Goal: Task Accomplishment & Management: Complete application form

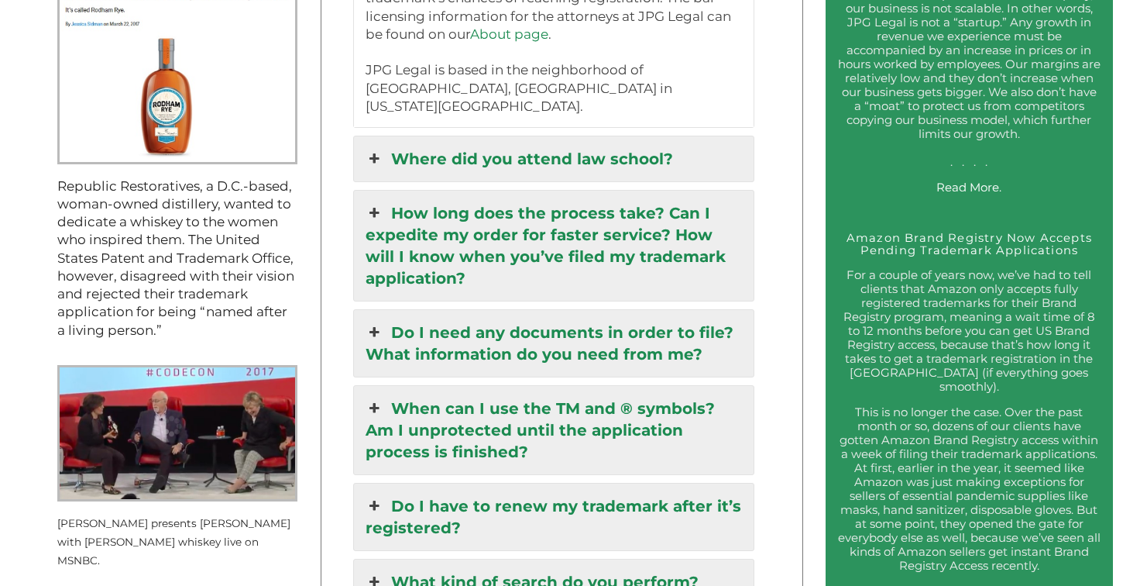
scroll to position [1694, 0]
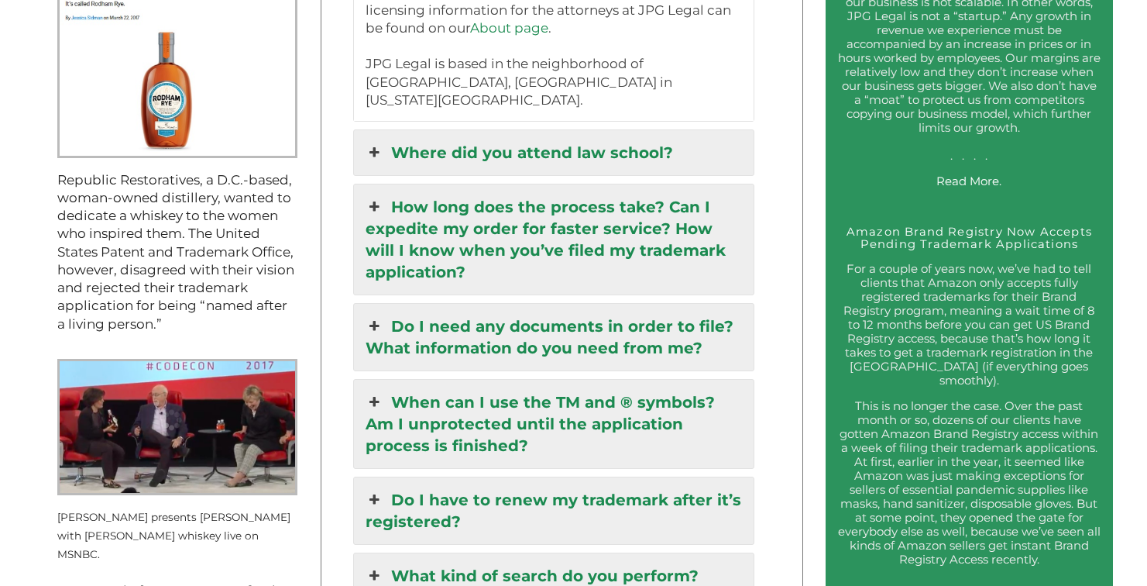
click at [383, 142] on icon at bounding box center [374, 153] width 17 height 22
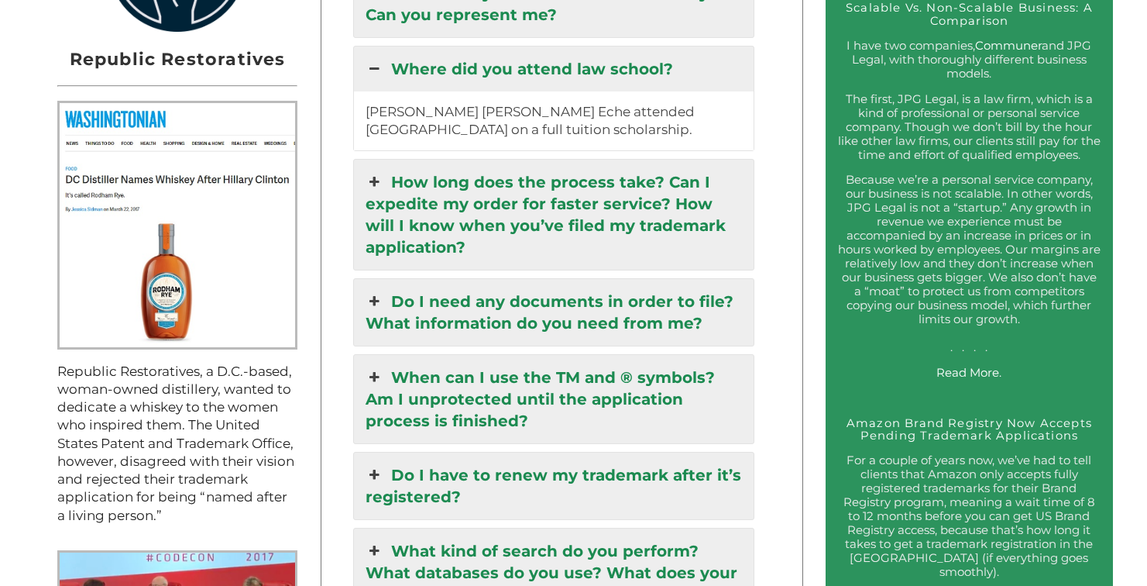
scroll to position [1443, 0]
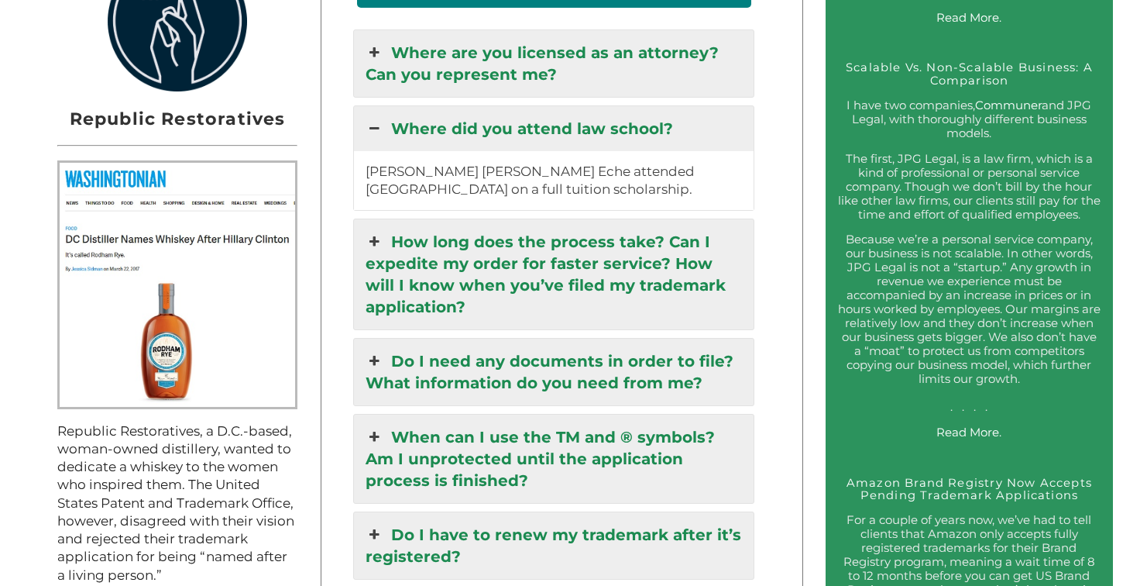
click at [380, 253] on icon at bounding box center [374, 242] width 17 height 22
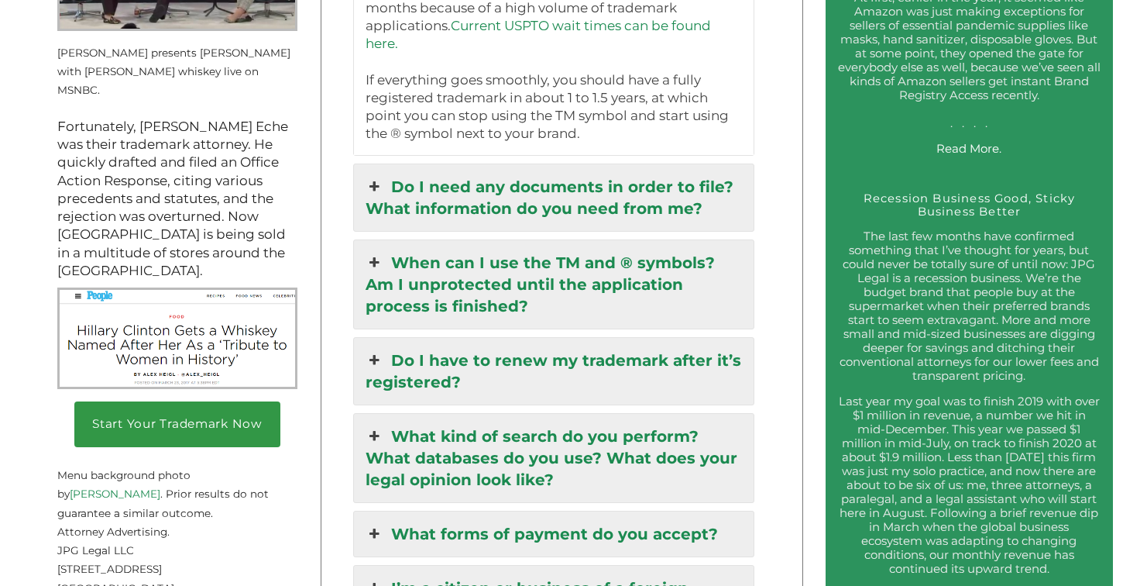
scroll to position [2177, 0]
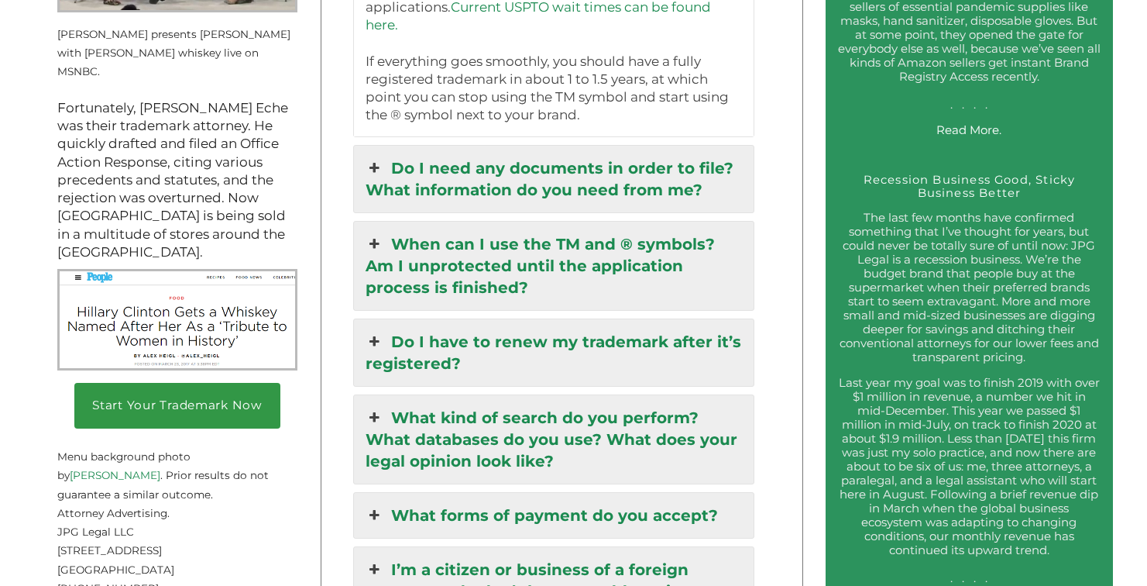
click at [395, 239] on link "When can I use the TM and ® symbols? Am I unprotected until the application pro…" at bounding box center [554, 266] width 400 height 88
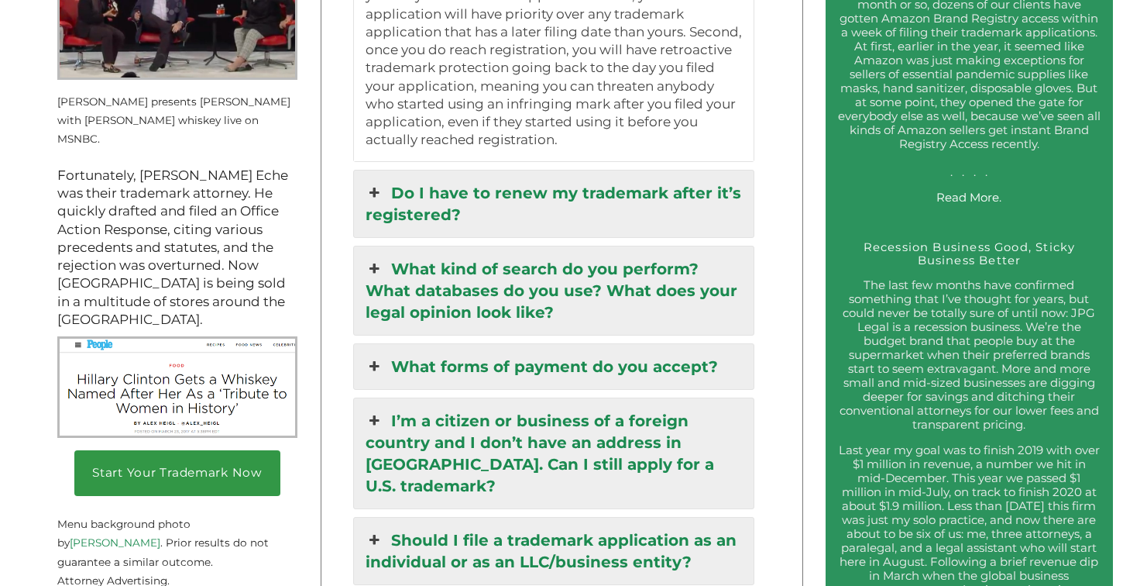
scroll to position [2120, 0]
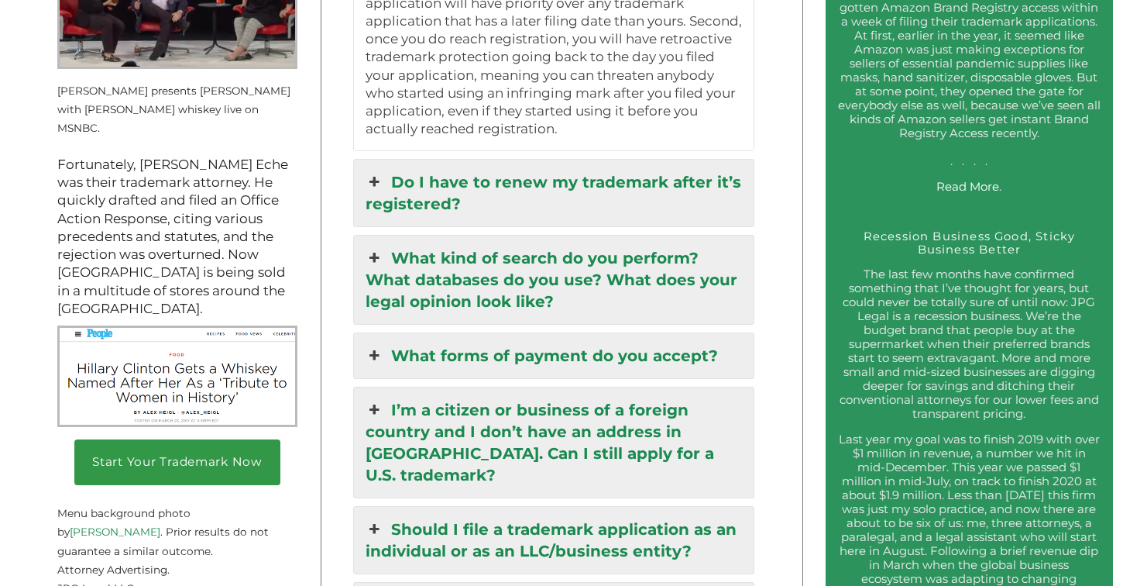
click at [403, 202] on link "Do I have to renew my trademark after it’s registered?" at bounding box center [554, 193] width 400 height 67
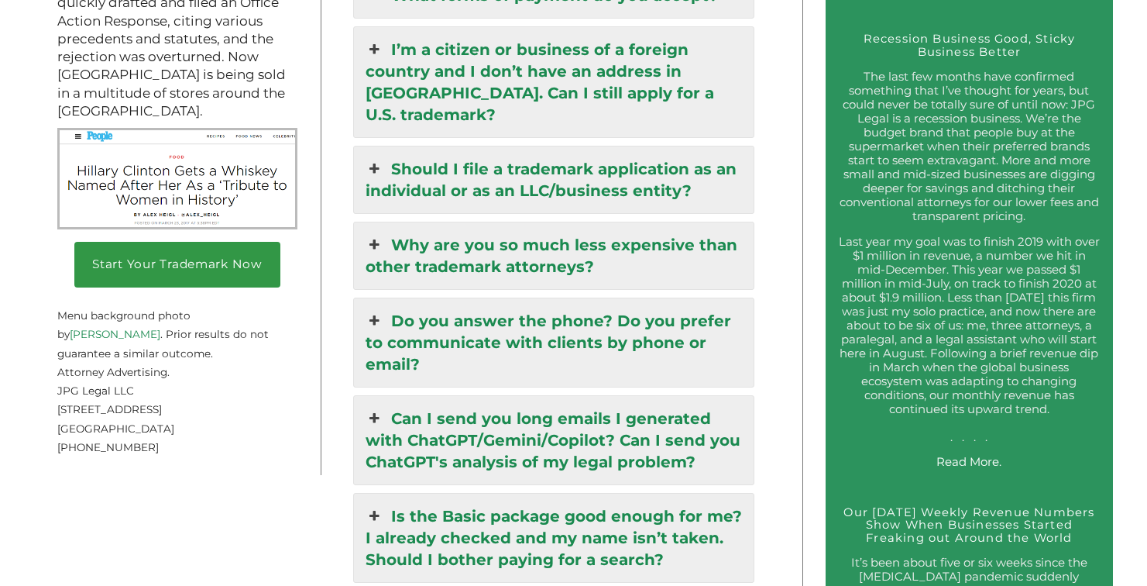
scroll to position [2333, 0]
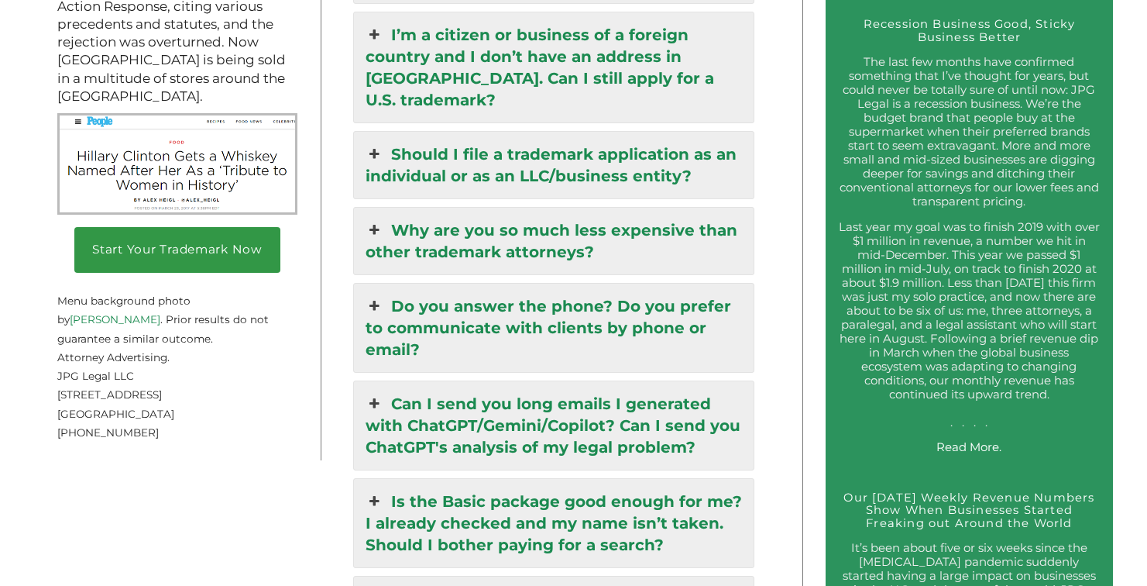
click at [472, 177] on link "Should I file a trademark application as an individual or as an LLC/business en…" at bounding box center [554, 165] width 400 height 67
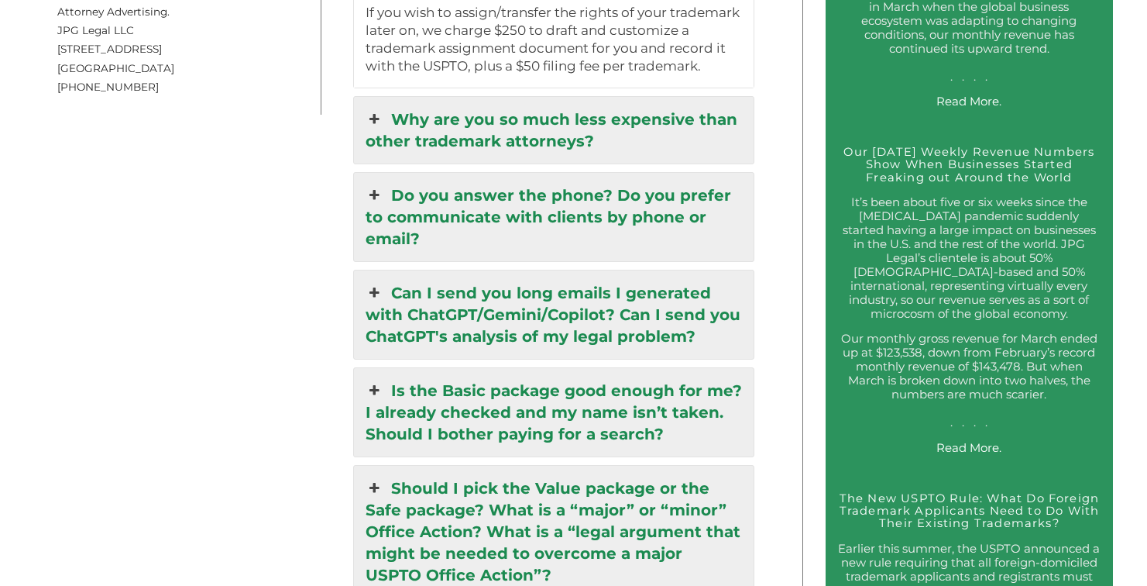
scroll to position [2679, 0]
click at [426, 136] on link "Why are you so much less expensive than other trademark attorneys?" at bounding box center [554, 129] width 400 height 67
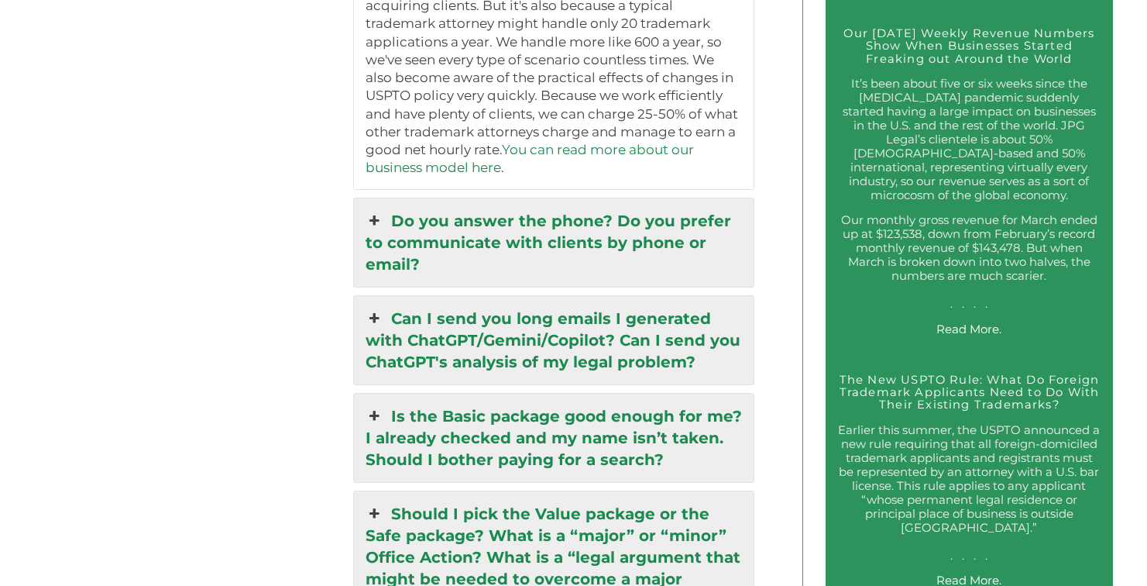
scroll to position [2800, 0]
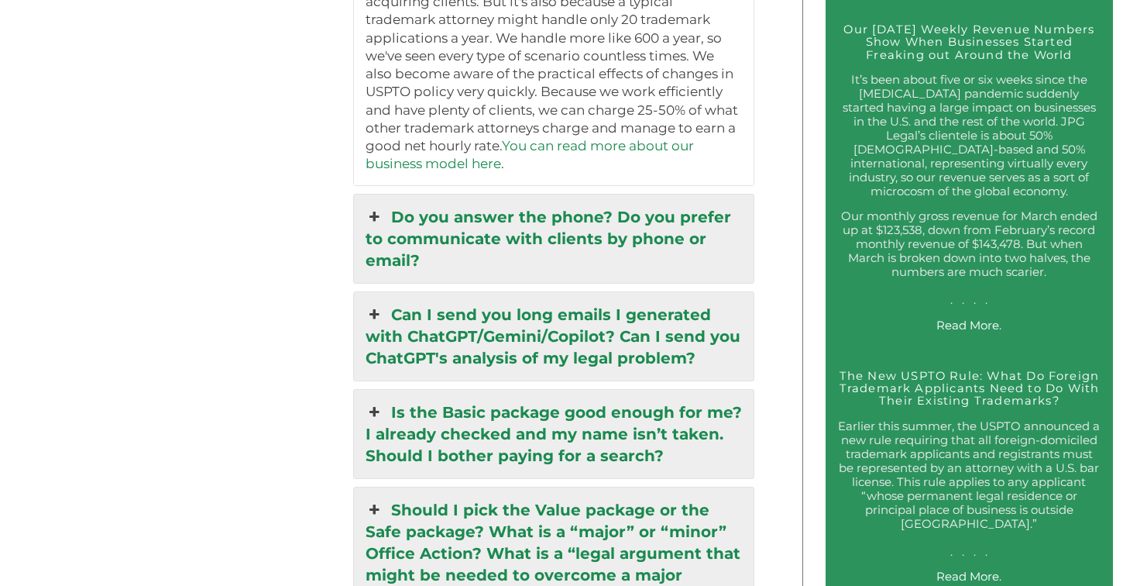
click at [429, 218] on link "Do you answer the phone? Do you prefer to communicate with clients by phone or …" at bounding box center [554, 238] width 400 height 88
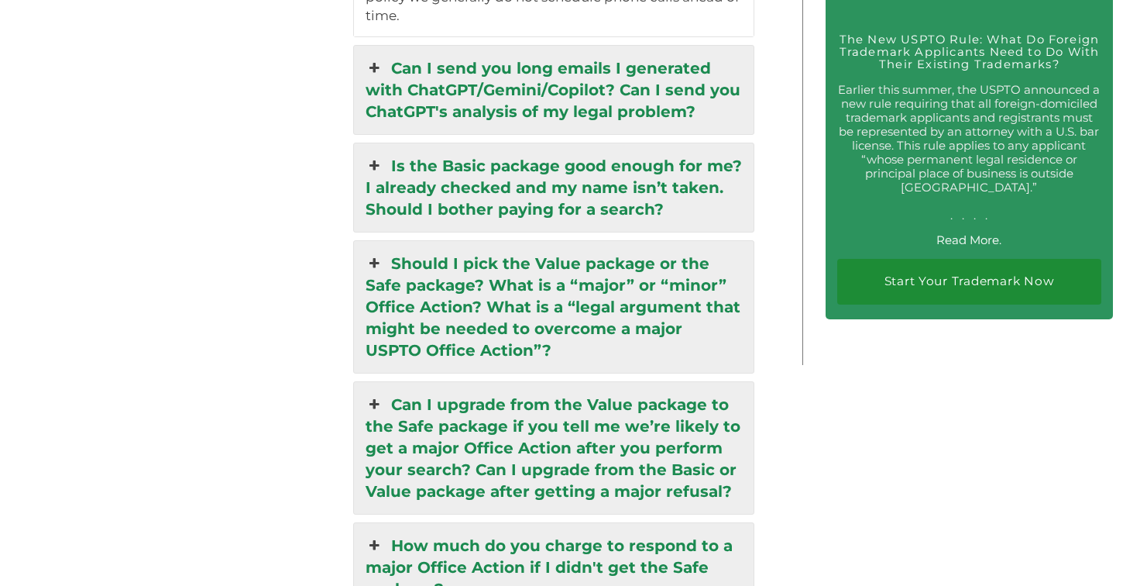
scroll to position [3137, 0]
click at [378, 252] on icon at bounding box center [374, 263] width 17 height 22
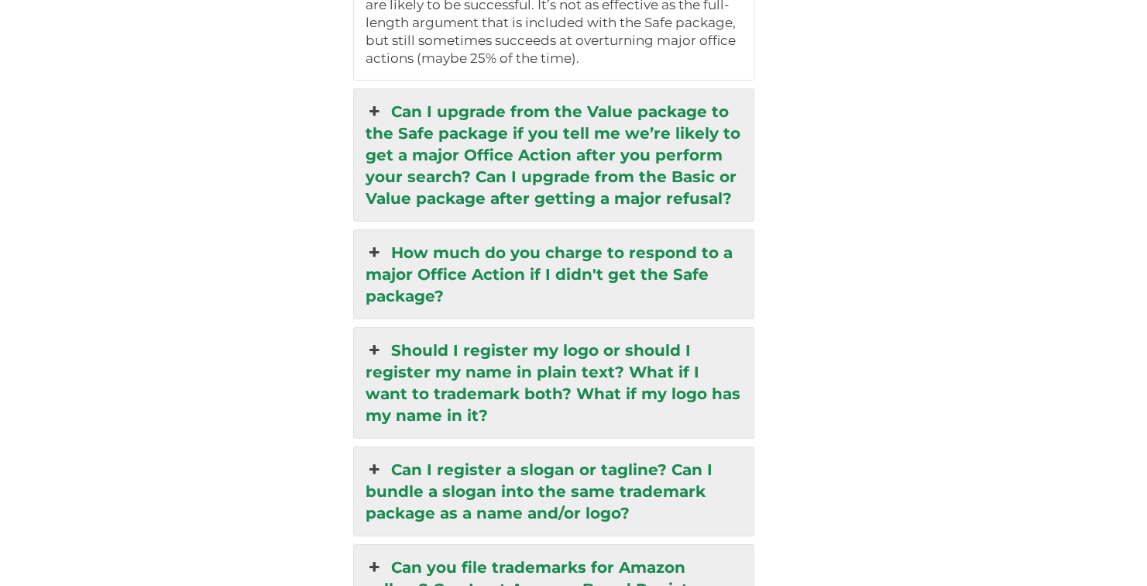
scroll to position [3712, 0]
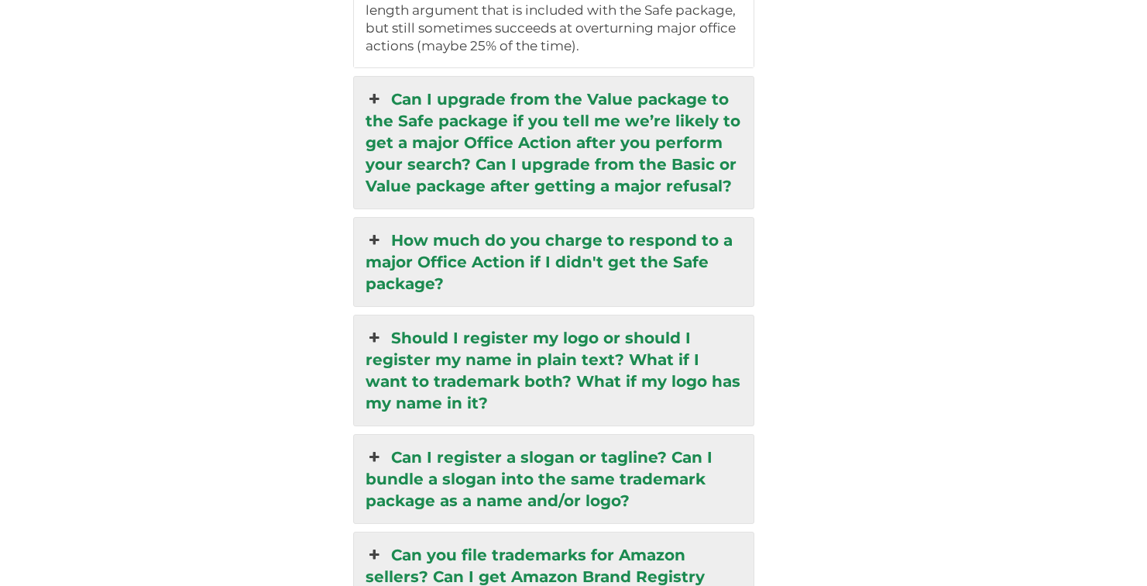
click at [379, 88] on icon at bounding box center [374, 99] width 17 height 22
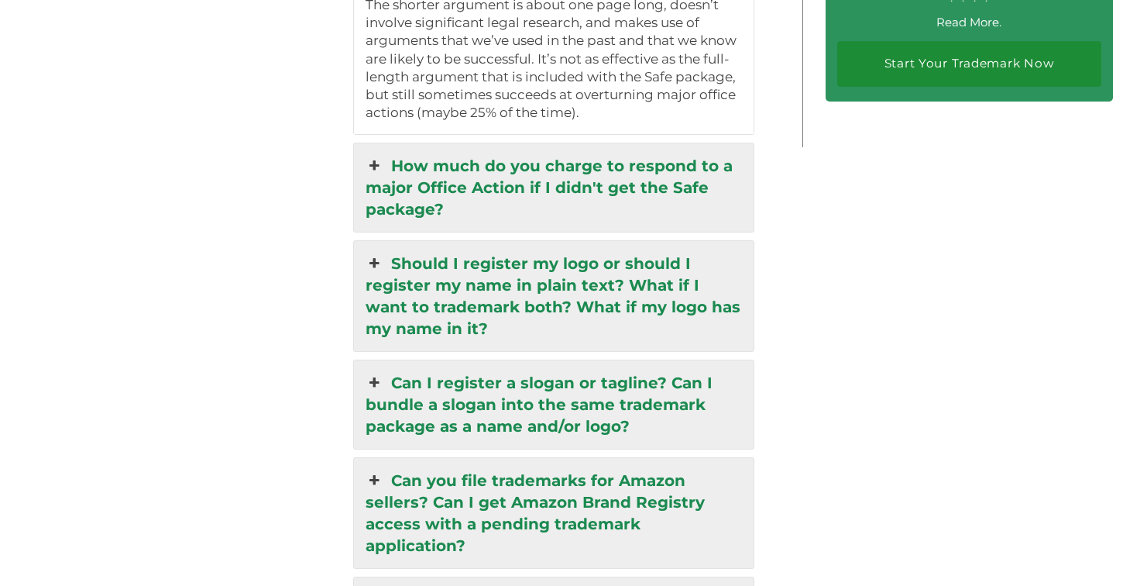
scroll to position [3320, 0]
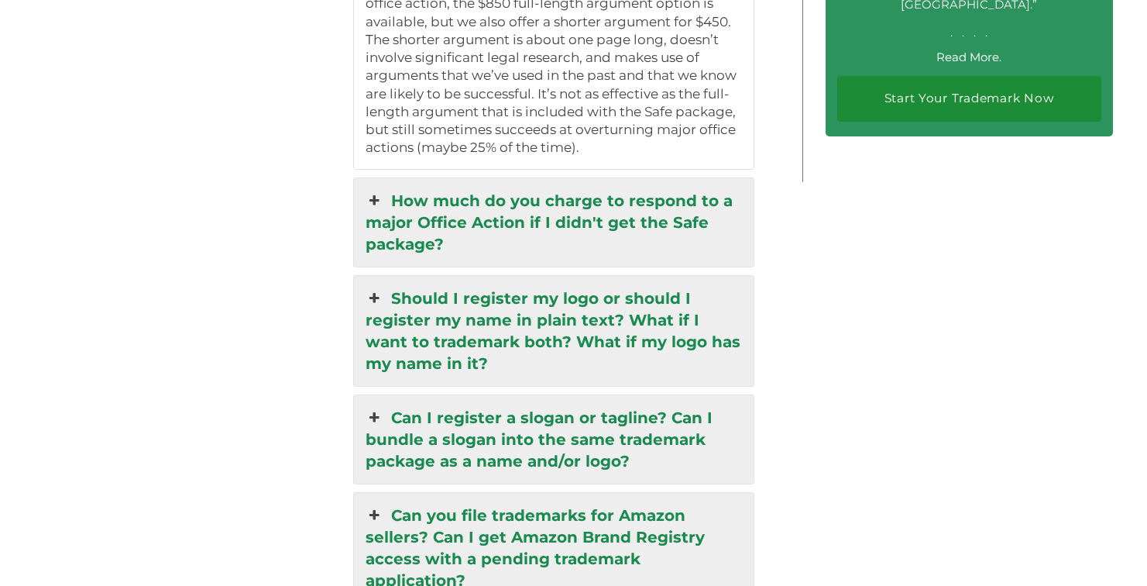
click at [406, 286] on link "Should I register my logo or should I register my name in plain text? What if I…" at bounding box center [554, 331] width 400 height 110
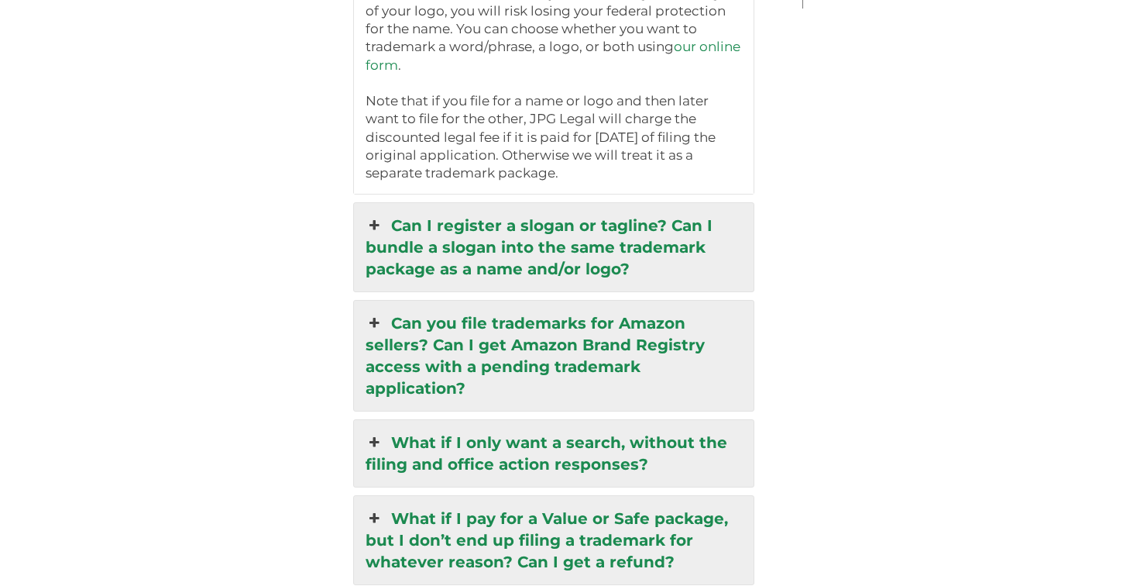
scroll to position [3498, 0]
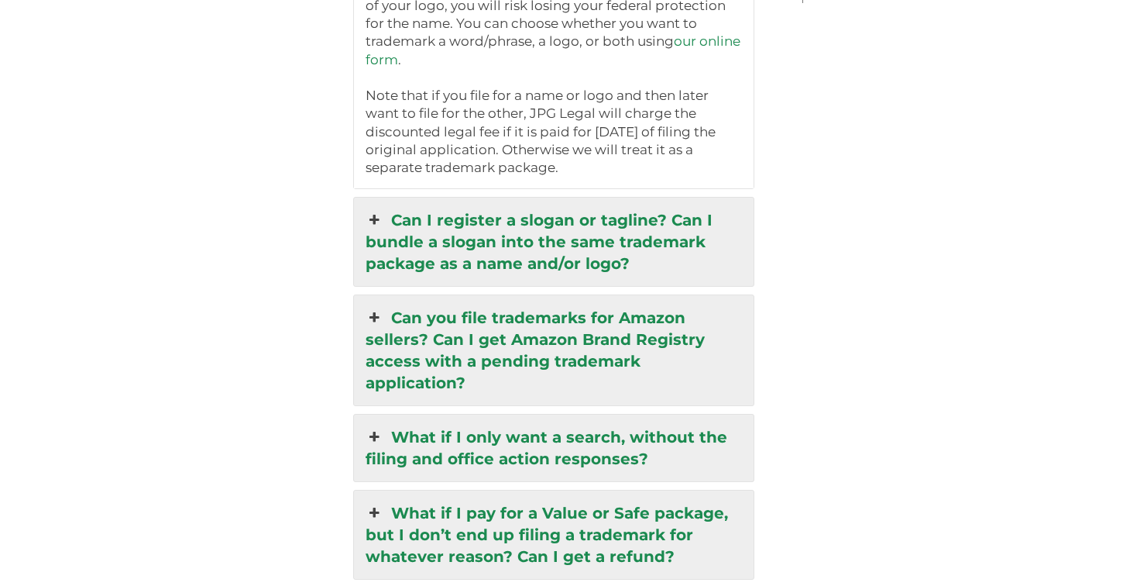
click at [383, 209] on icon at bounding box center [374, 220] width 17 height 22
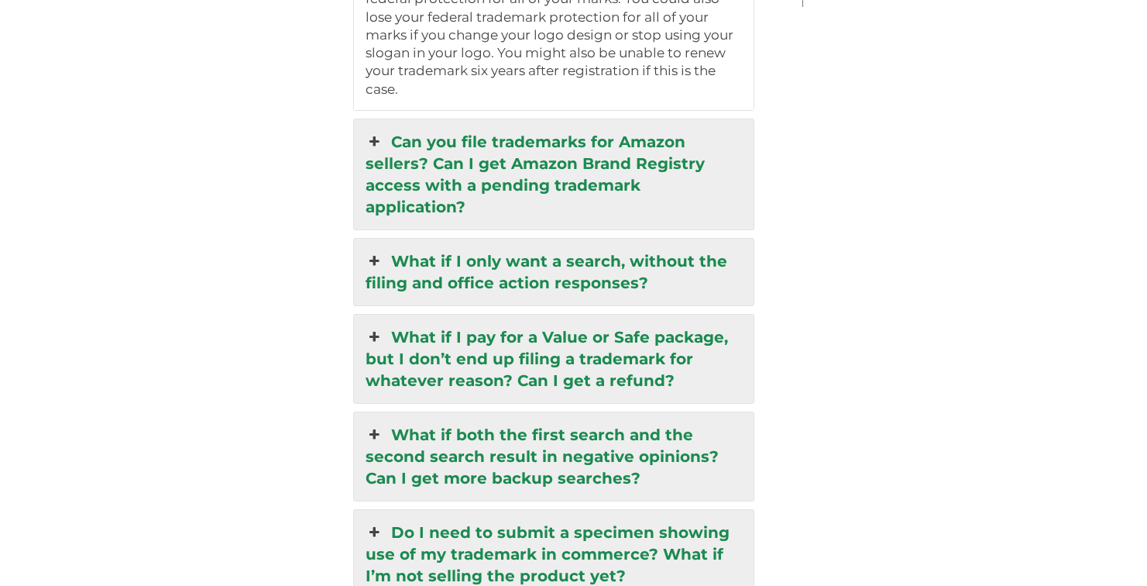
scroll to position [3495, 0]
click at [373, 314] on link "What if I pay for a Value or Safe package, but I don’t end up filing a trademar…" at bounding box center [554, 358] width 400 height 88
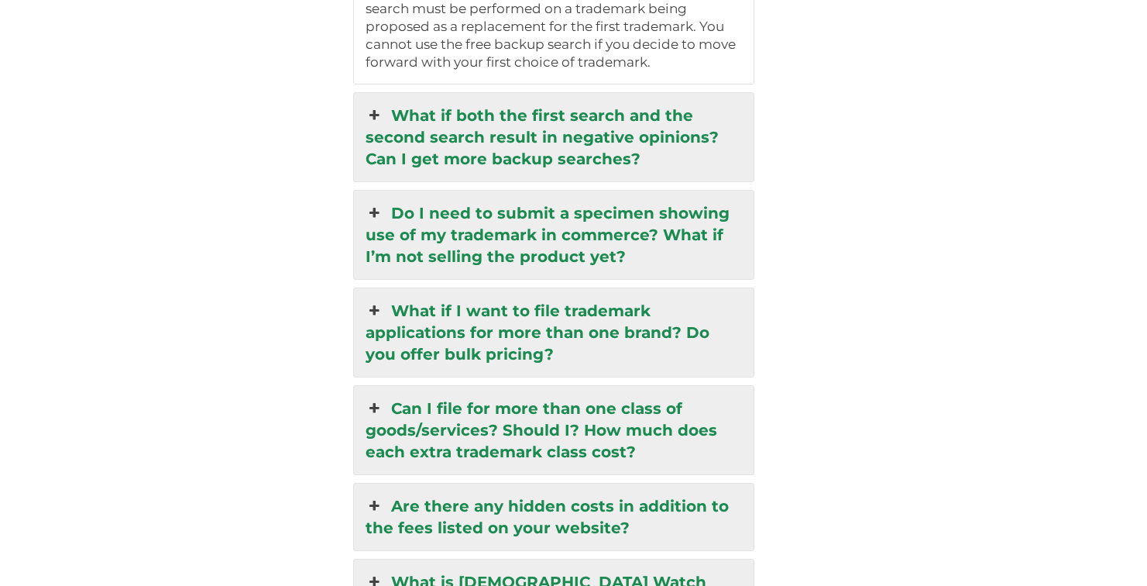
scroll to position [4162, 0]
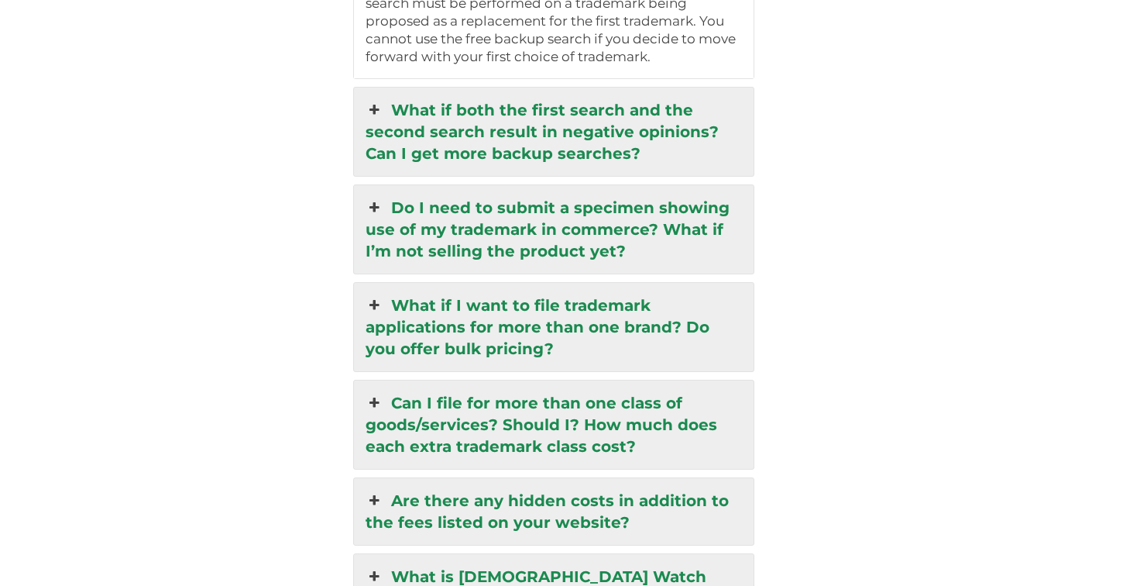
click at [378, 197] on icon at bounding box center [374, 208] width 17 height 22
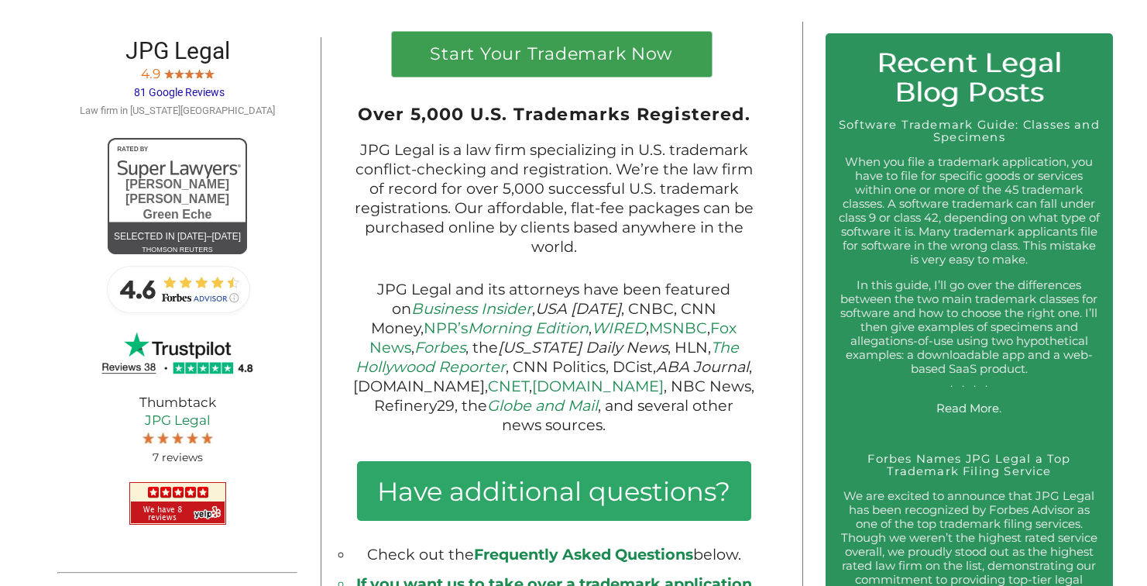
scroll to position [0, 0]
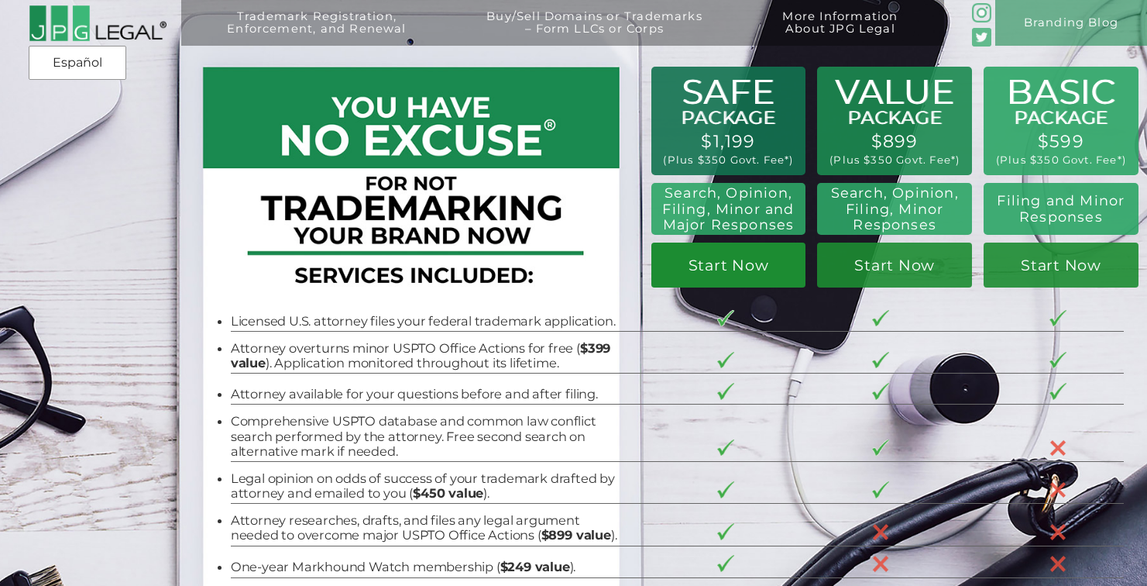
click at [718, 264] on link "Start Now" at bounding box center [729, 264] width 155 height 45
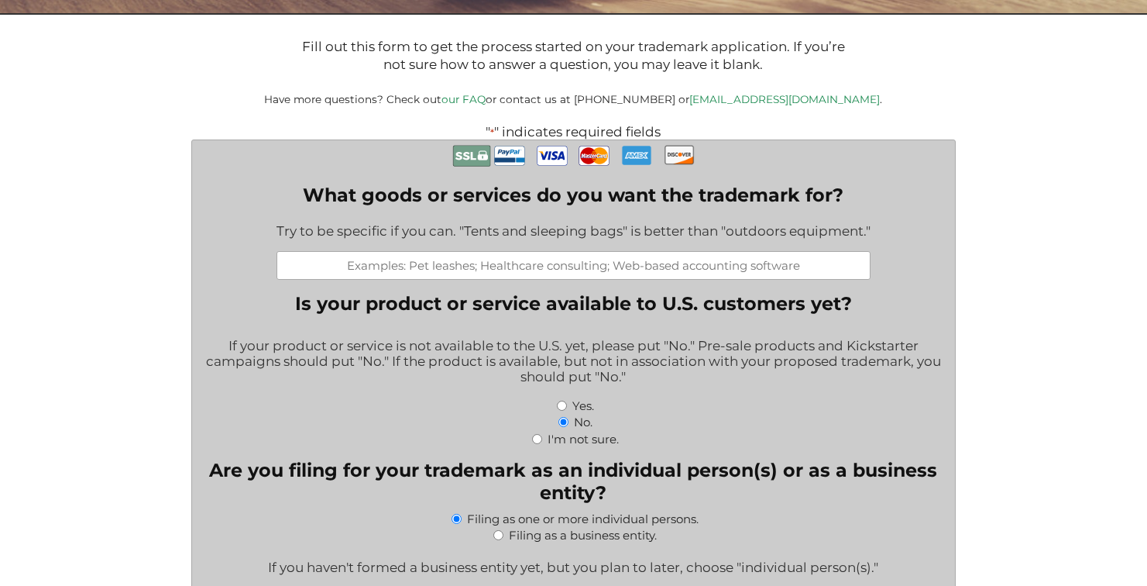
scroll to position [291, 0]
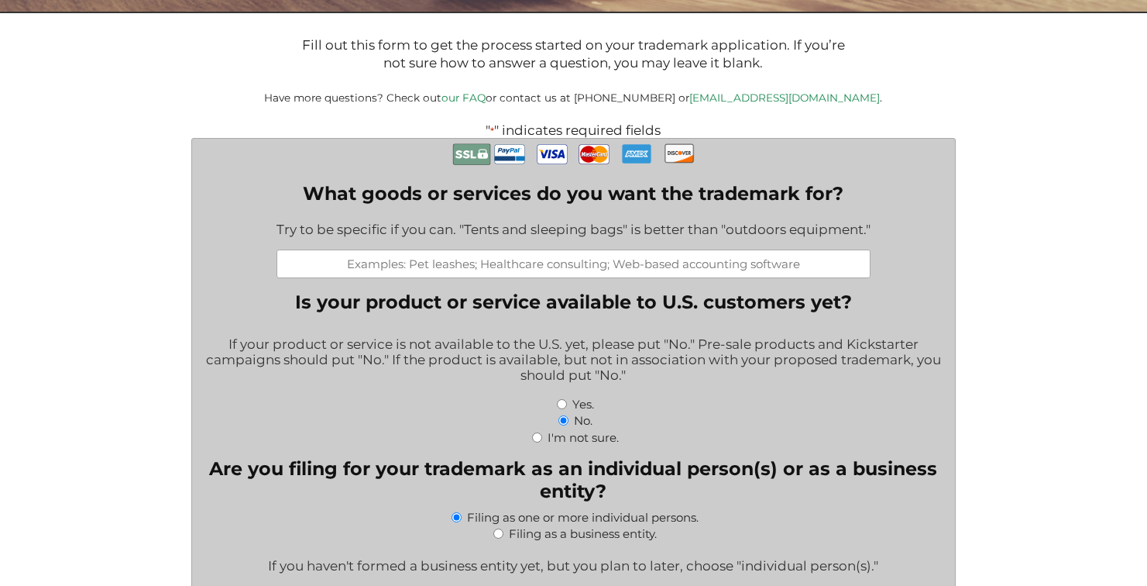
click at [498, 271] on input "What goods or services do you want the trademark for?" at bounding box center [574, 263] width 594 height 29
type input "Nationwide outpatient mental health counseling, professional counseling, social…"
click at [560, 409] on input "Yes." at bounding box center [562, 404] width 10 height 10
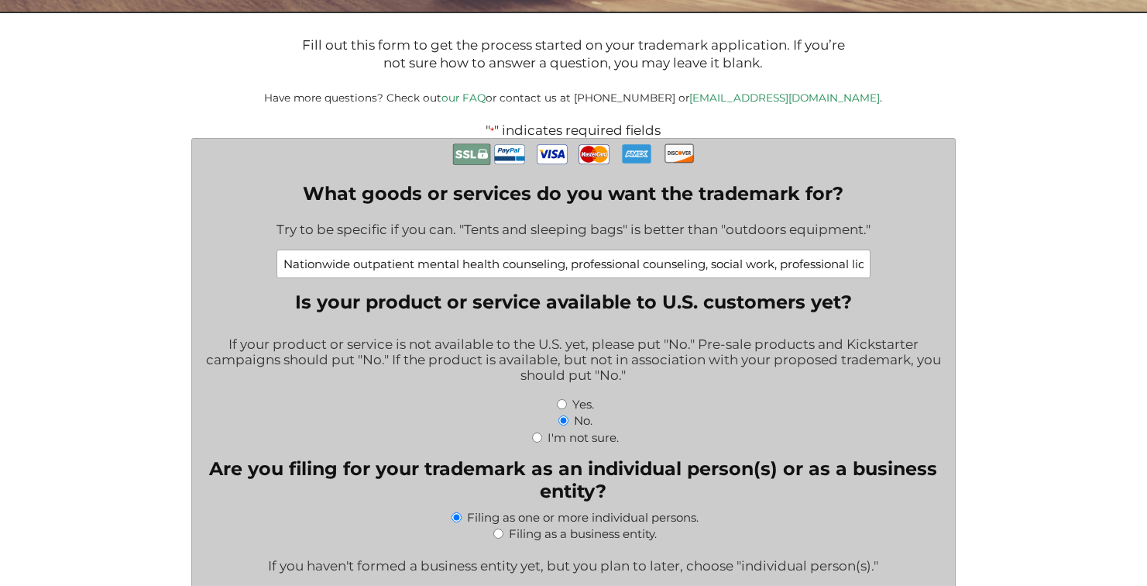
radio input "true"
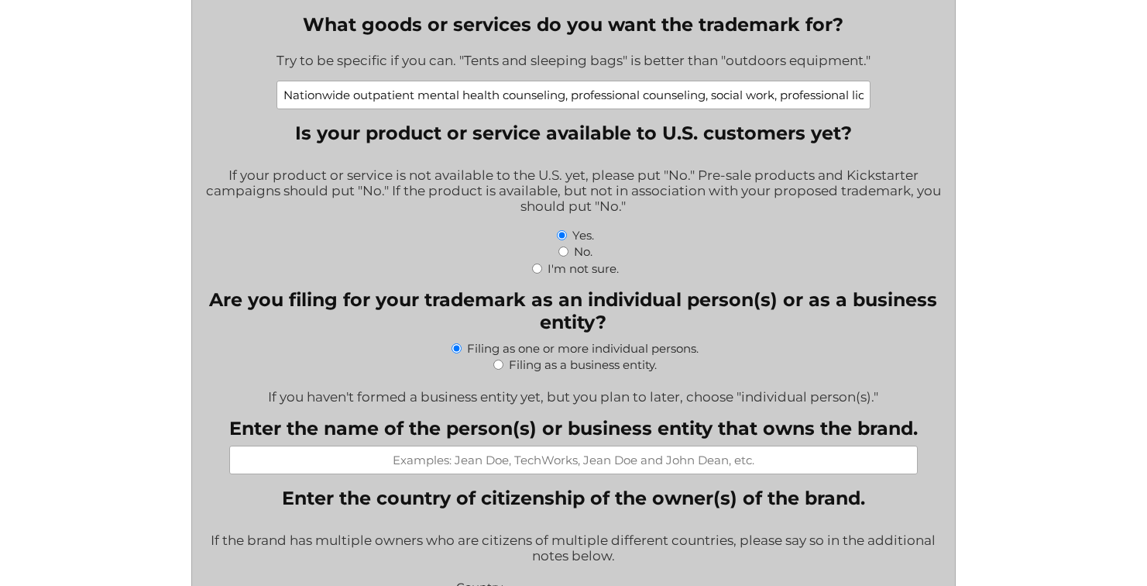
scroll to position [465, 0]
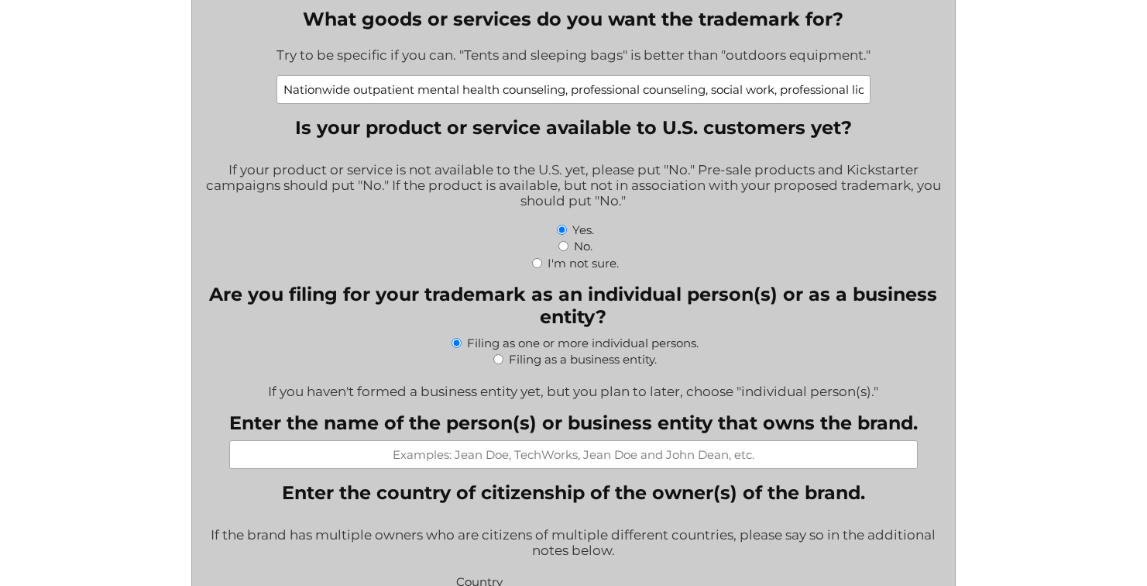
click at [418, 95] on input "Nationwide outpatient mental health counseling, professional counseling, social…" at bounding box center [574, 89] width 594 height 29
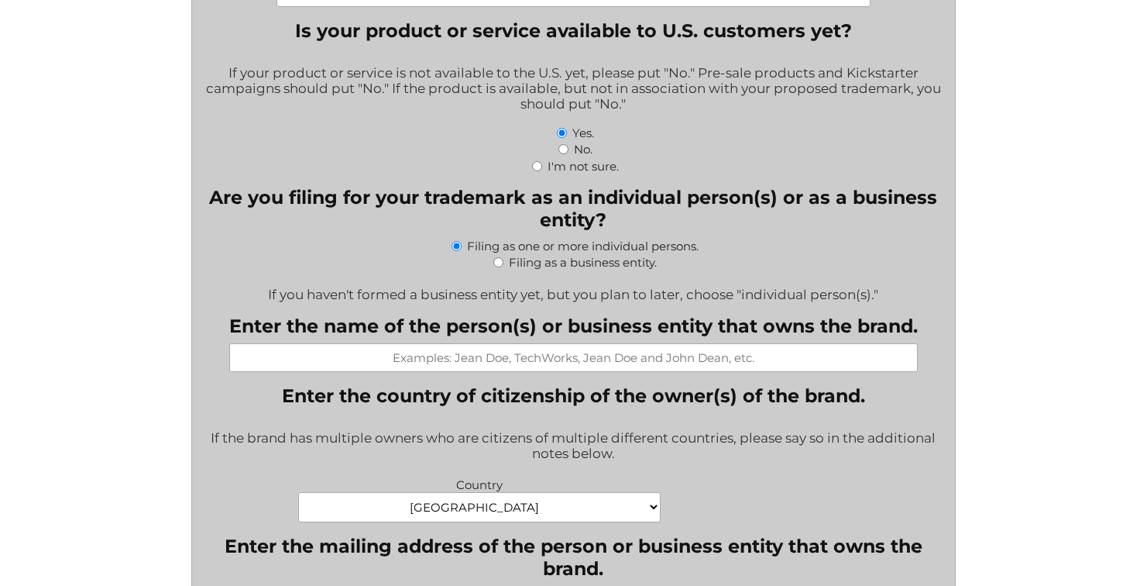
scroll to position [563, 0]
type input "Nationwide outpatient behavioral and mental health counseling, professional cou…"
click at [499, 266] on input "Filing as a business entity." at bounding box center [498, 261] width 10 height 10
radio input "true"
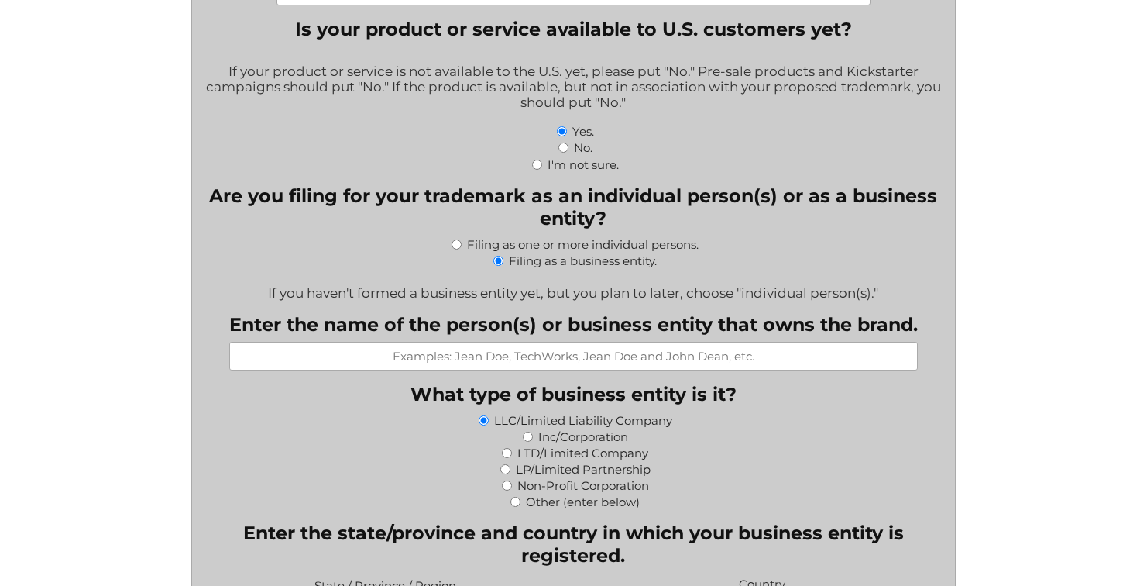
click at [454, 364] on input "Enter the name of the person(s) or business entity that owns the brand." at bounding box center [573, 356] width 689 height 29
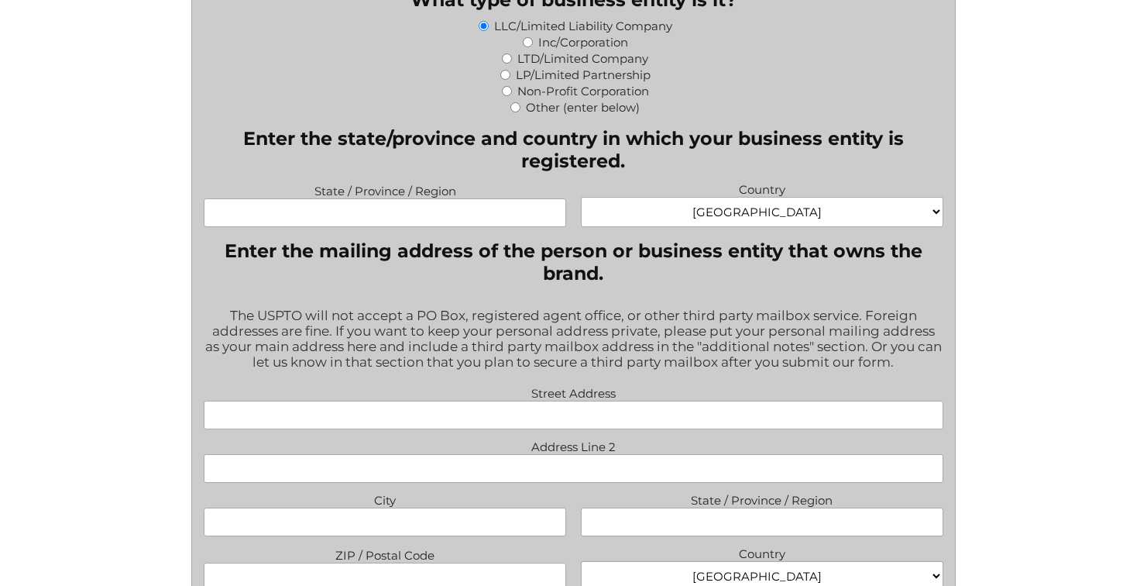
scroll to position [976, 0]
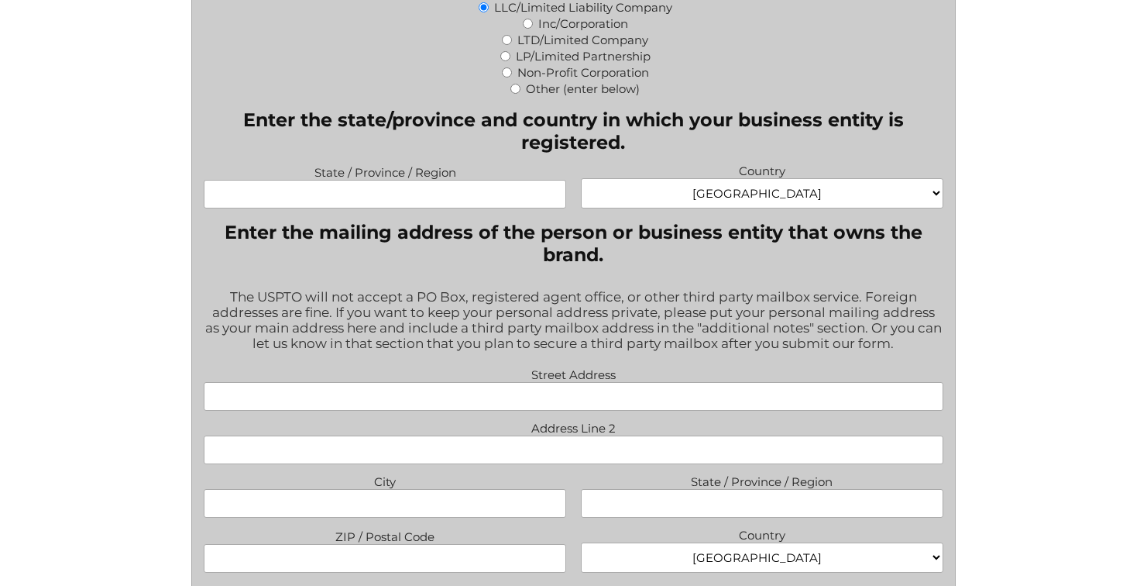
type input "Community Roots Counseling, LLC"
click at [399, 202] on input "State / Province / Region" at bounding box center [385, 194] width 363 height 29
type input "[US_STATE]"
click at [275, 406] on input "Street Address" at bounding box center [573, 396] width 739 height 29
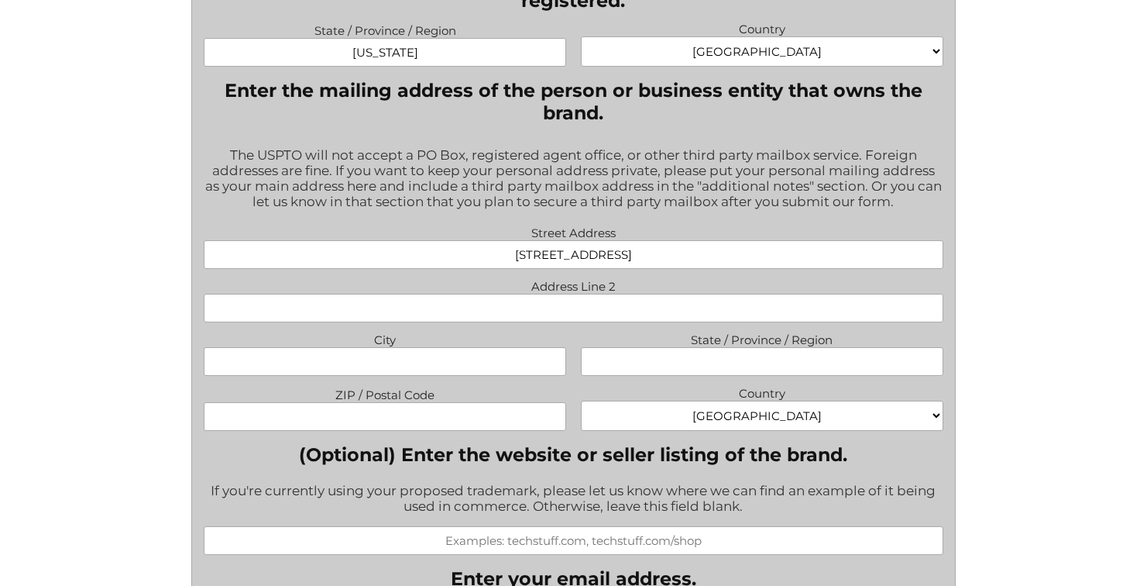
scroll to position [1129, 0]
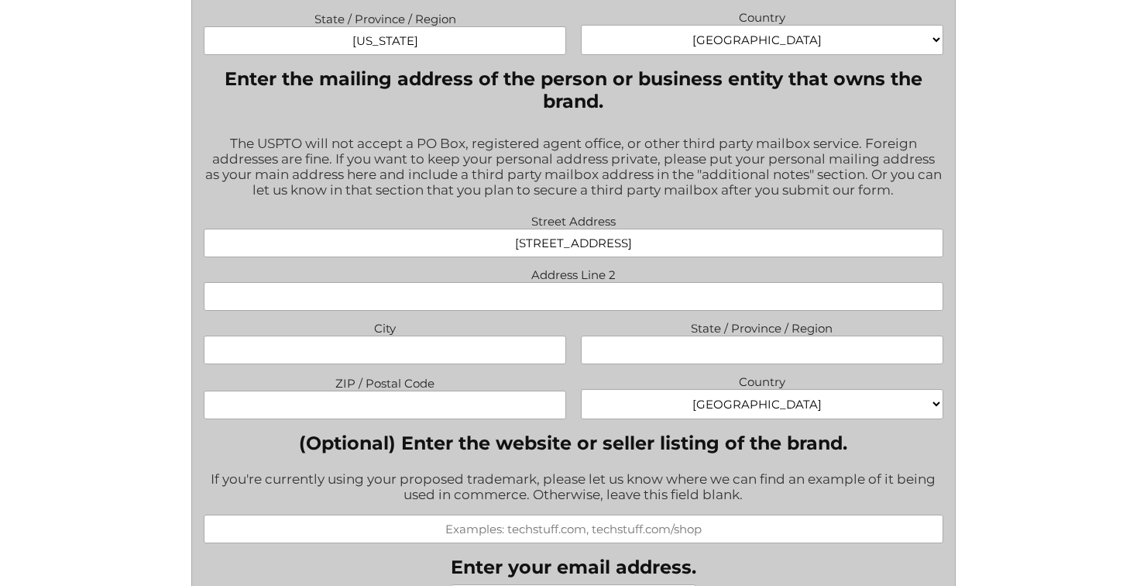
type input "[STREET_ADDRESS]"
click at [313, 359] on input "City" at bounding box center [385, 349] width 363 height 29
type input "[GEOGRAPHIC_DATA]"
type input "[US_STATE]"
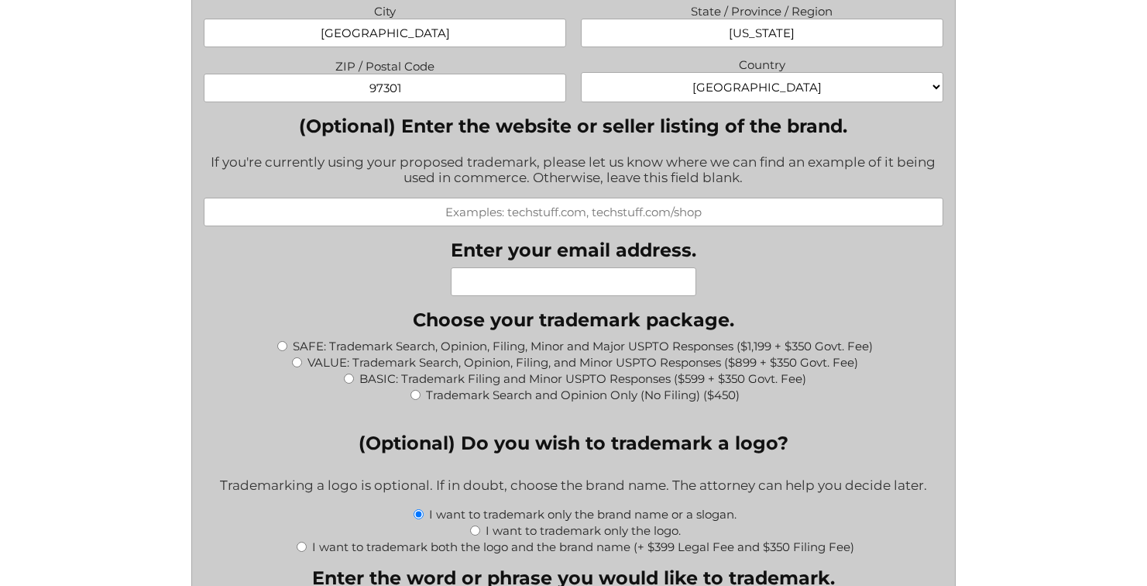
scroll to position [1449, 0]
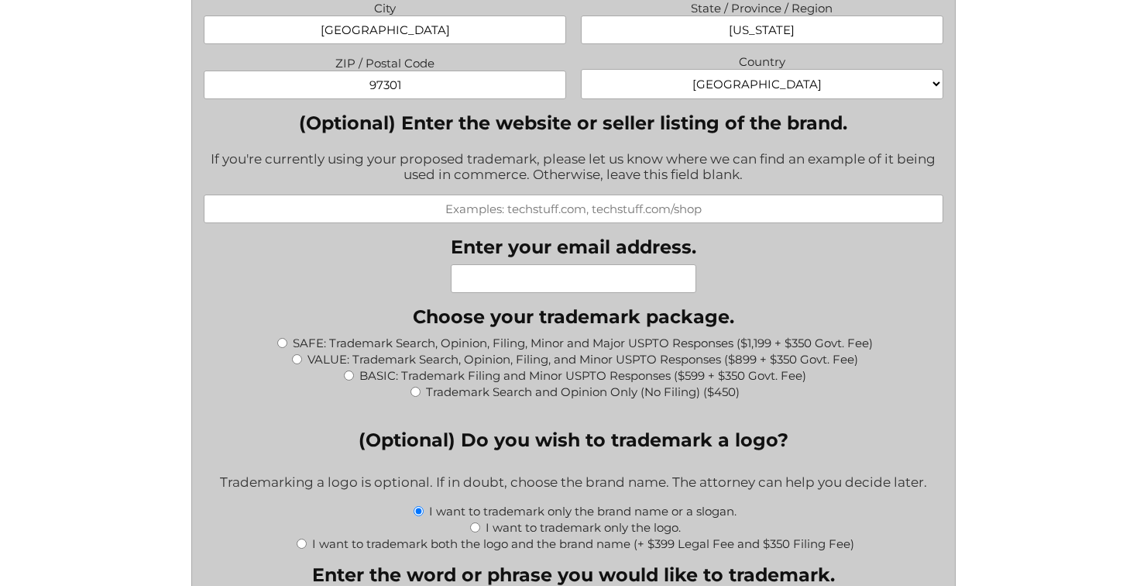
type input "97301"
click at [531, 215] on input "(Optional) Enter the website or seller listing of the brand." at bounding box center [573, 208] width 739 height 29
type input "[DOMAIN_NAME]"
click at [486, 287] on input "Enter your email address." at bounding box center [574, 278] width 246 height 29
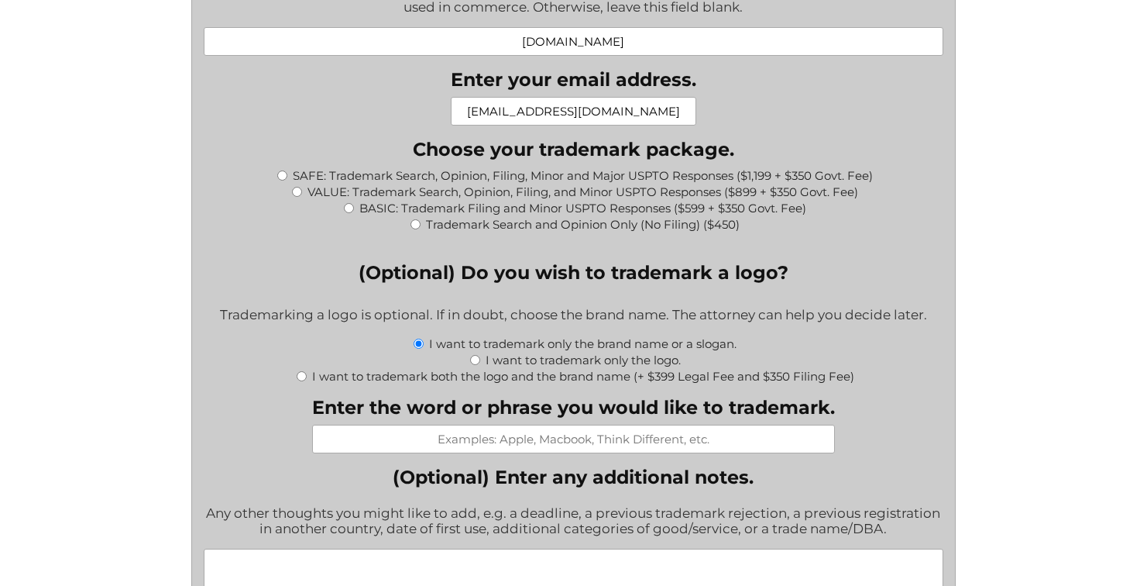
scroll to position [1628, 0]
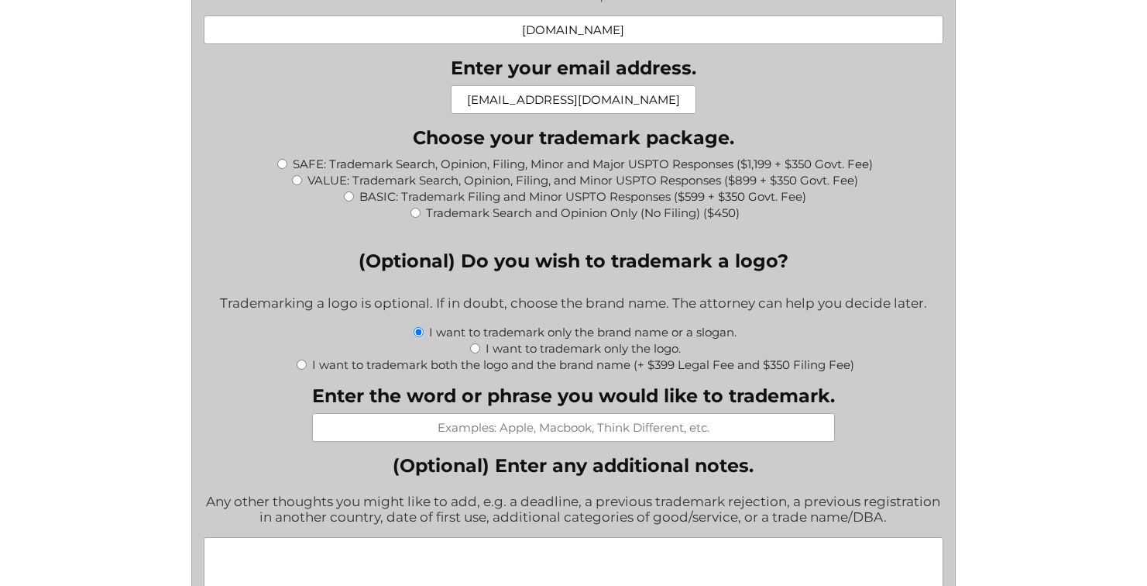
type input "[EMAIL_ADDRESS][DOMAIN_NAME]"
click at [280, 169] on input "SAFE: Trademark Search, Opinion, Filing, Minor and Major USPTO Responses ($1,19…" at bounding box center [282, 164] width 10 height 10
radio input "true"
type input "$1,549.00"
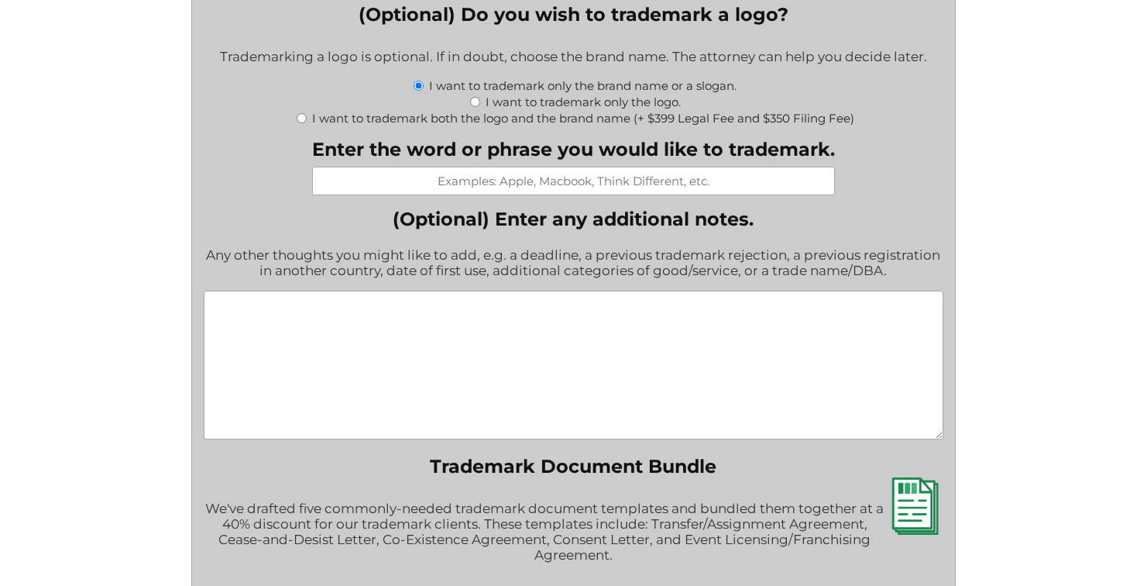
scroll to position [1895, 0]
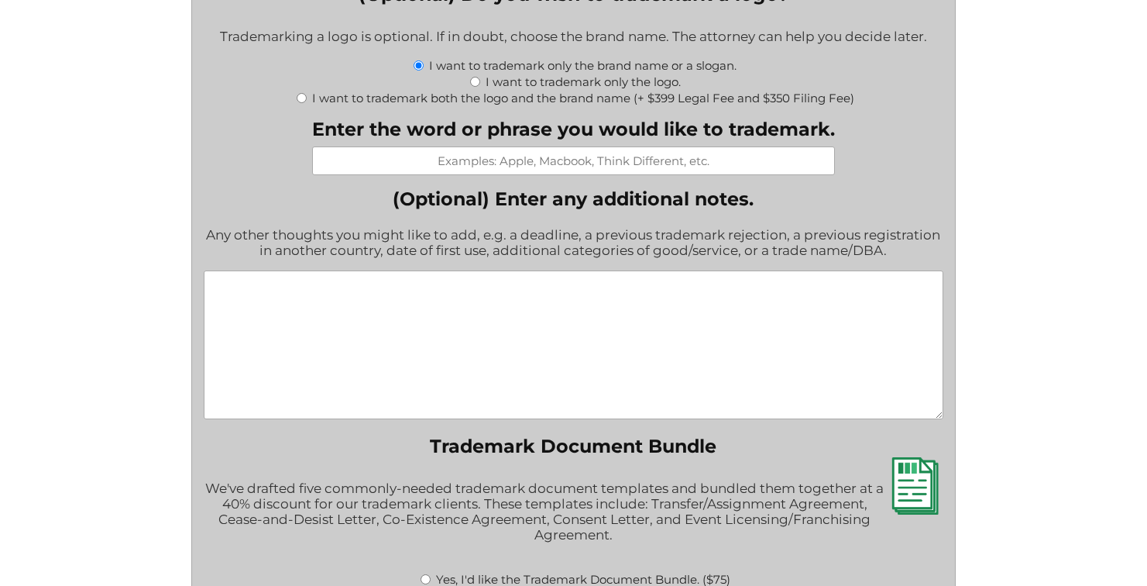
click at [279, 309] on textarea "(Optional) Enter any additional notes." at bounding box center [573, 344] width 739 height 149
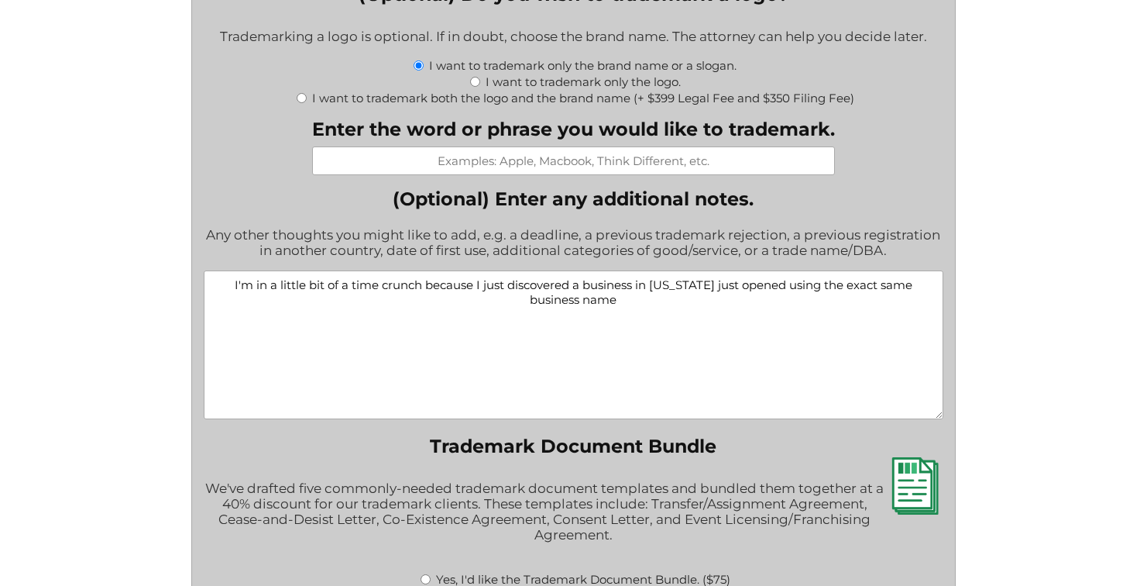
click at [588, 297] on textarea "I'm in a little bit of a time crunch because I just discovered a business in [U…" at bounding box center [573, 344] width 739 height 149
click at [682, 315] on textarea "I'm in a little bit of a time crunch because I just discovered a mental health …" at bounding box center [573, 344] width 739 height 149
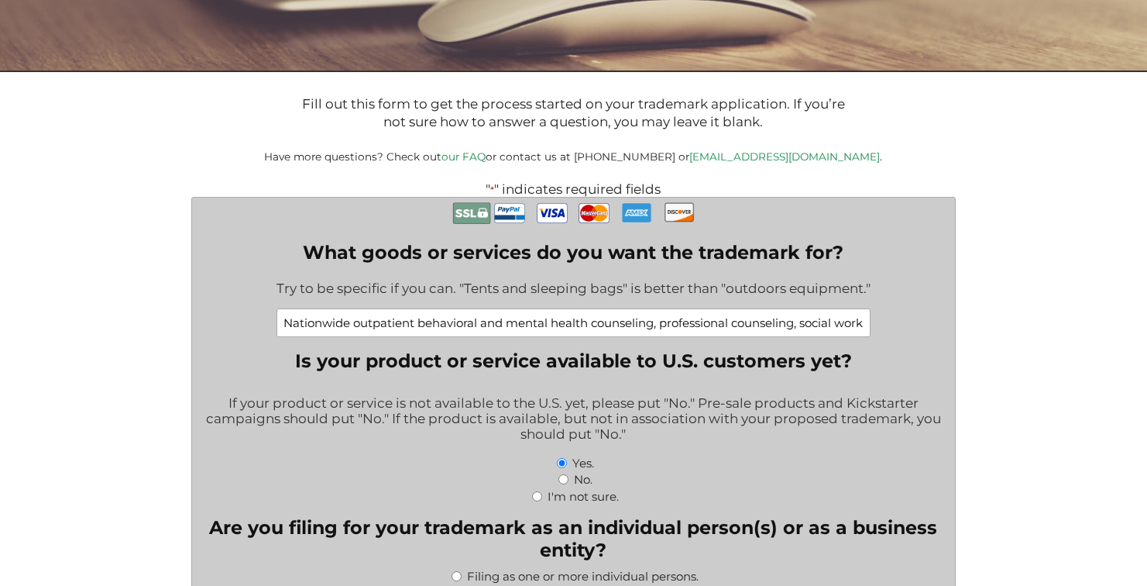
scroll to position [231, 0]
type textarea "I'm in a little bit of a time crunch because I just discovered a mental health …"
click at [654, 327] on input "Nationwide outpatient behavioral and mental health counseling, professional cou…" at bounding box center [574, 323] width 594 height 29
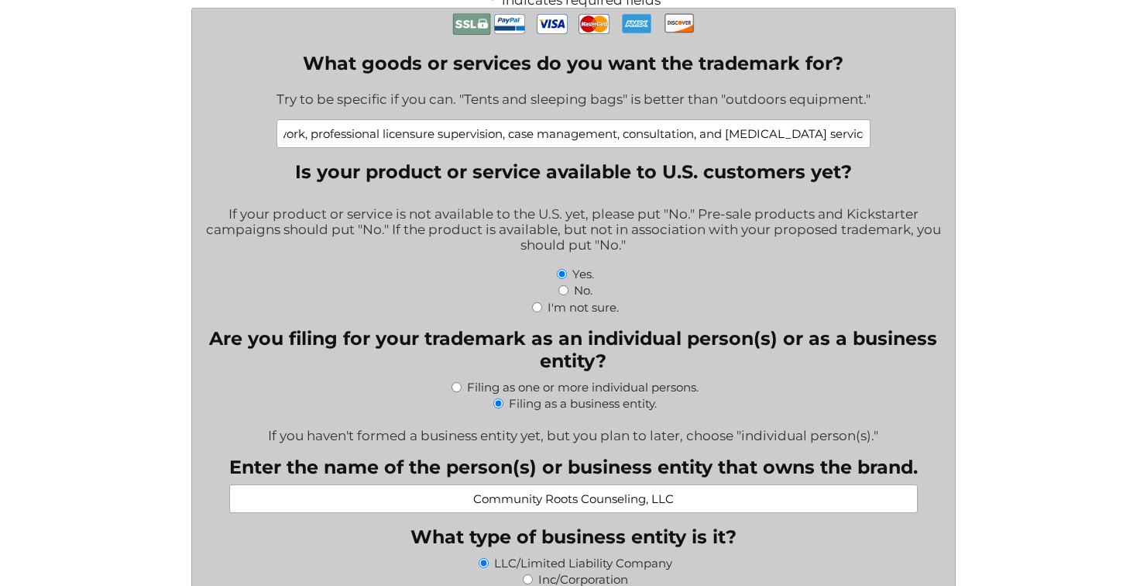
scroll to position [418, 0]
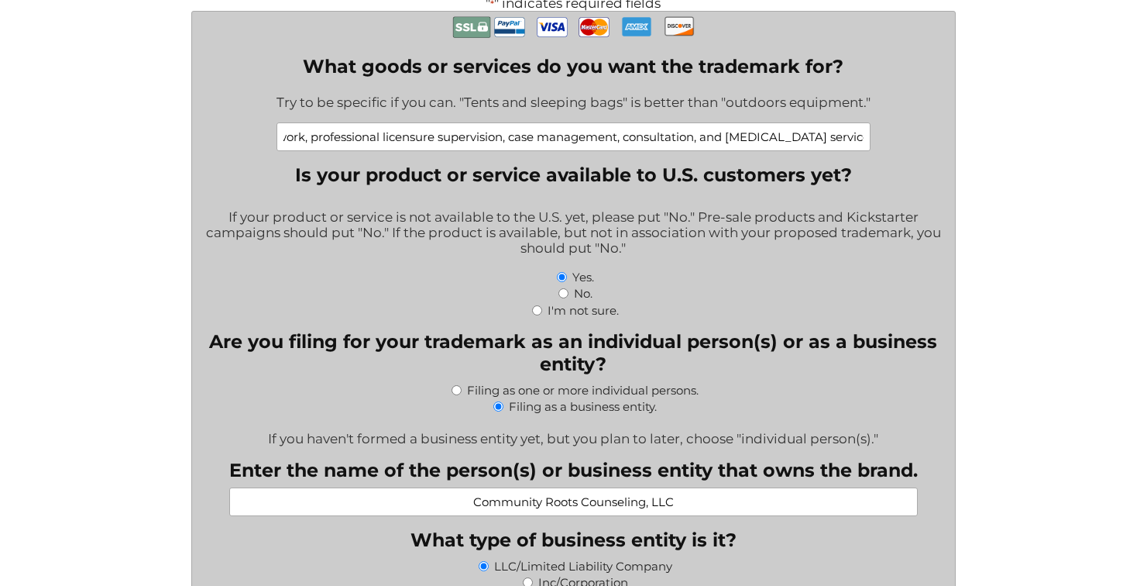
click at [634, 146] on input "Nationwide outpatient behavioral and mental health practice offering profession…" at bounding box center [574, 136] width 594 height 29
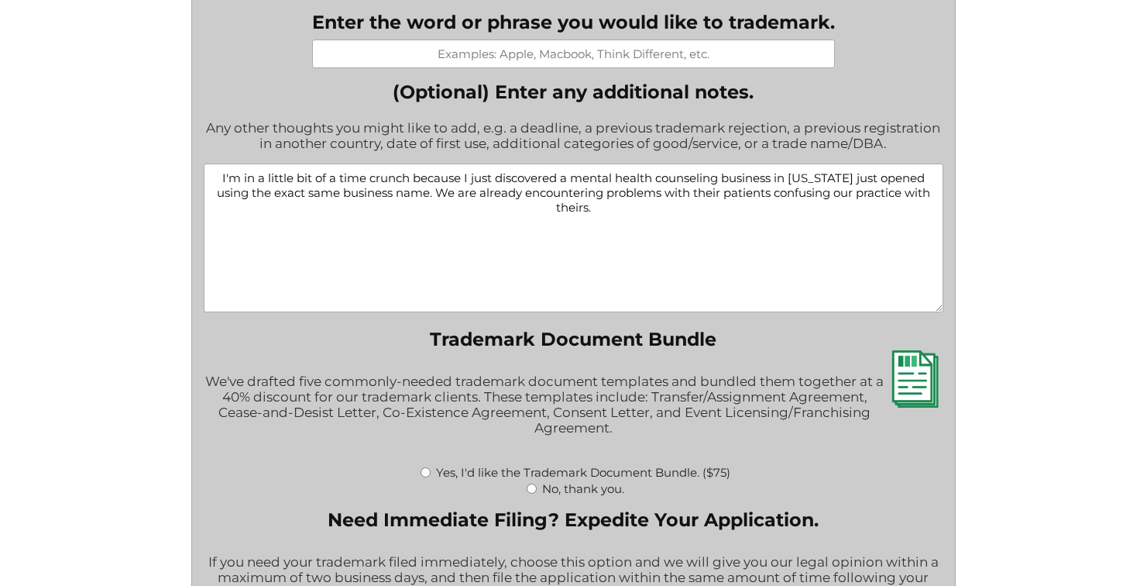
scroll to position [2014, 0]
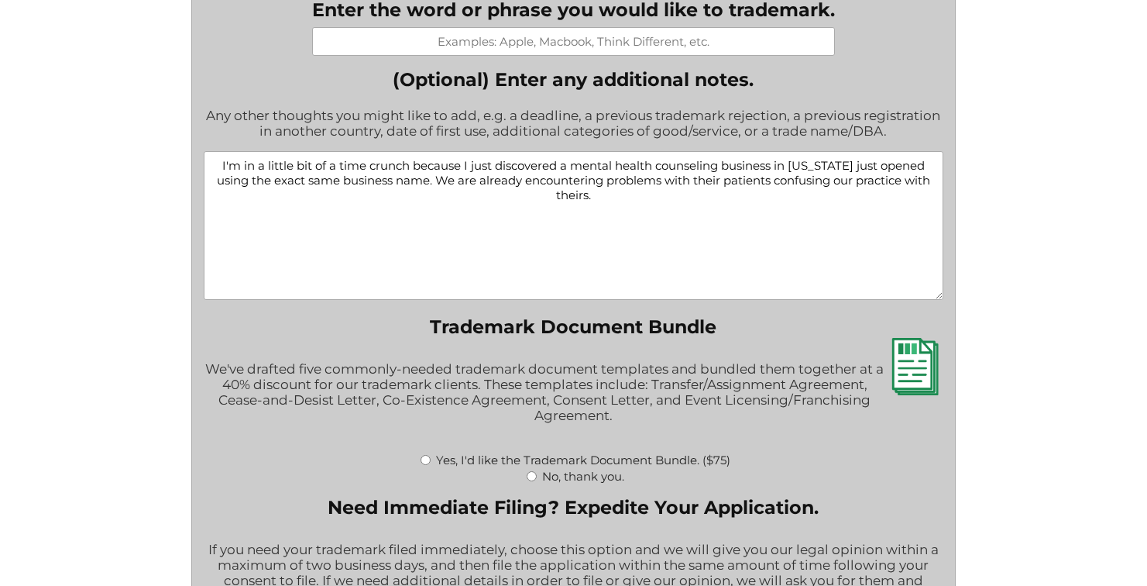
type input "Nationwide outpatient behavioral and mental health practice offering profession…"
click at [602, 208] on textarea "I'm in a little bit of a time crunch because I just discovered a mental health …" at bounding box center [573, 225] width 739 height 149
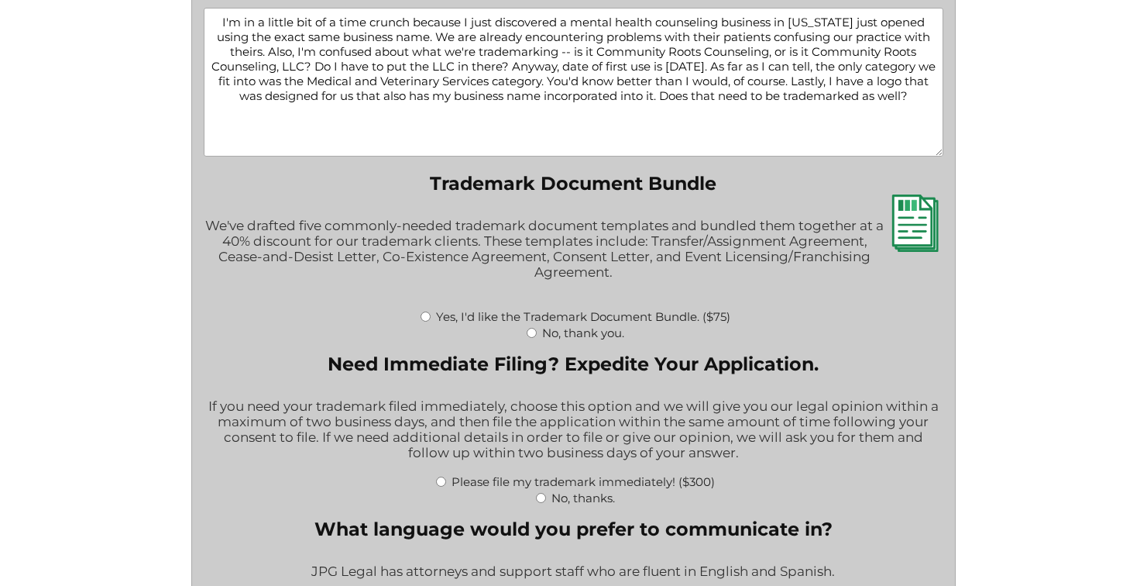
scroll to position [2156, 0]
type textarea "I'm in a little bit of a time crunch because I just discovered a mental health …"
click at [422, 323] on input "Yes, I'd like the Trademark Document Bundle. ($75)" at bounding box center [426, 318] width 10 height 10
radio input "true"
type input "$1,624.00"
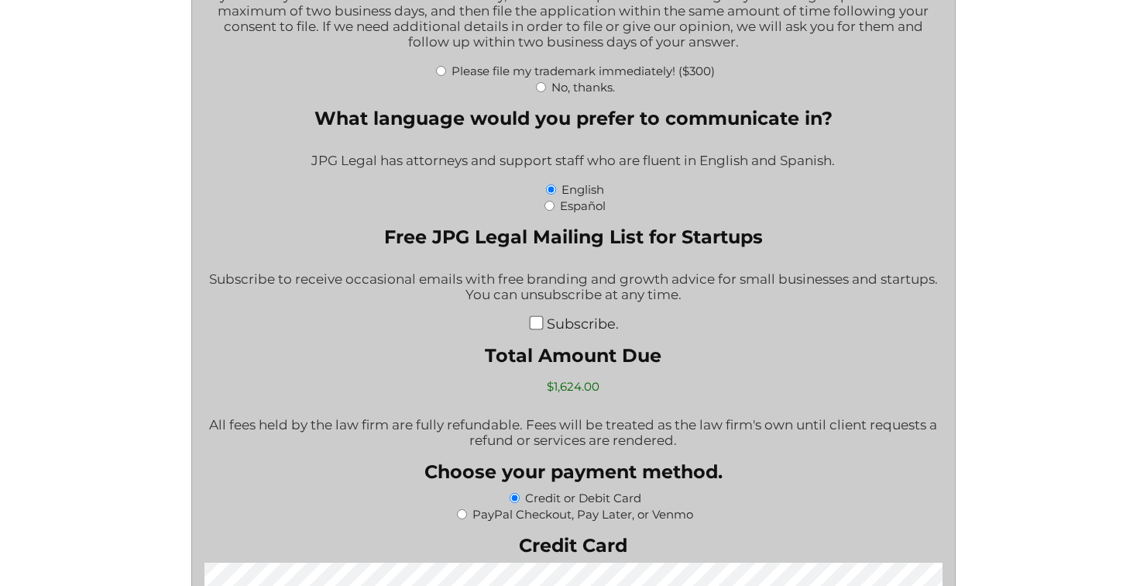
scroll to position [2570, 0]
click at [538, 91] on input "No, thanks." at bounding box center [541, 86] width 10 height 10
radio input "true"
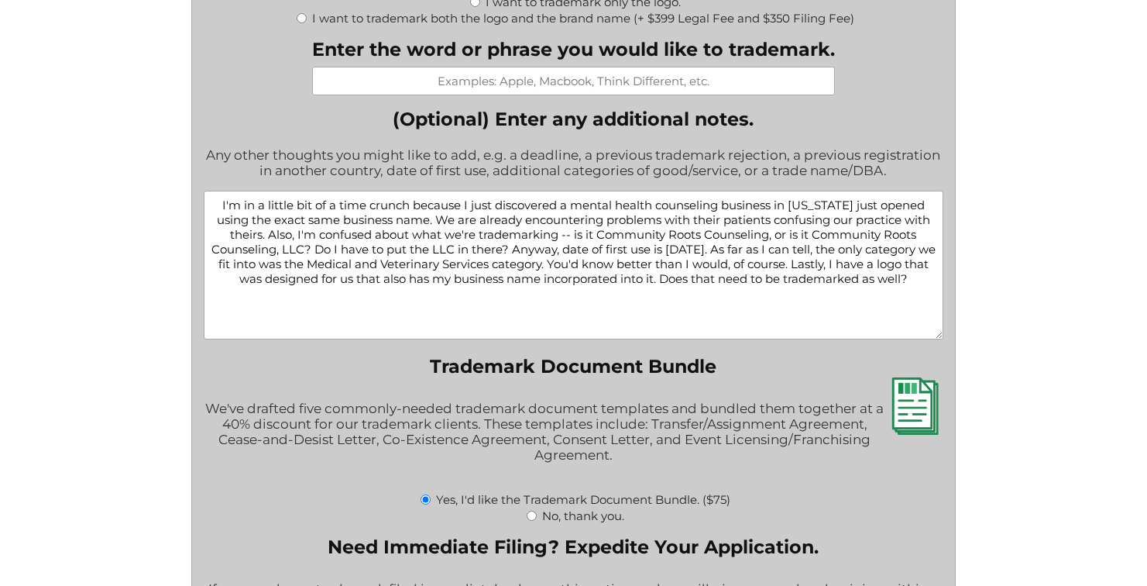
scroll to position [1990, 0]
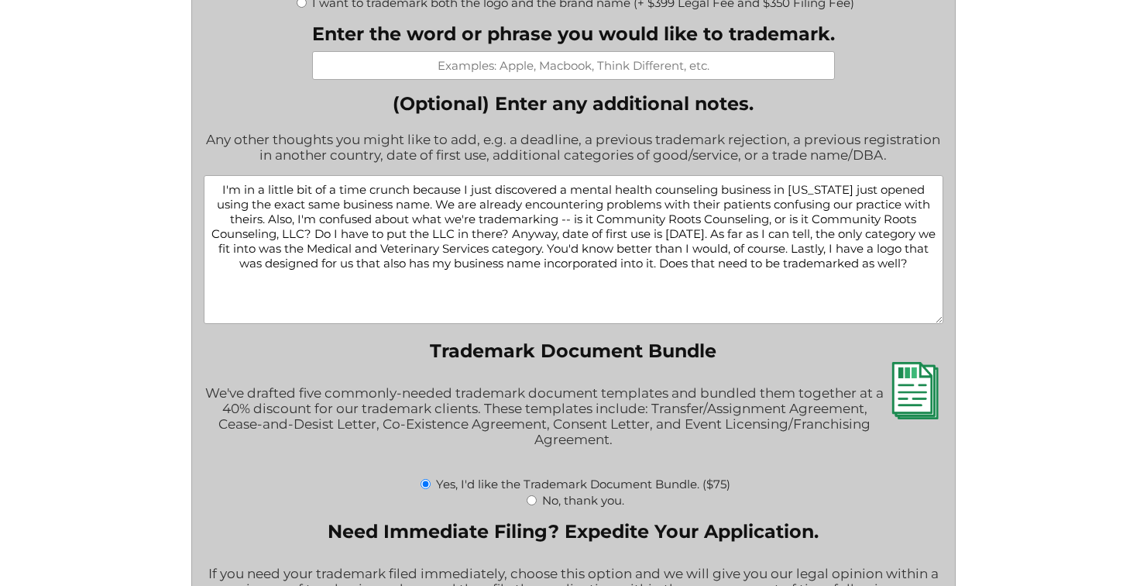
click at [435, 212] on textarea "I'm in a little bit of a time crunch because I just discovered a mental health …" at bounding box center [573, 249] width 739 height 149
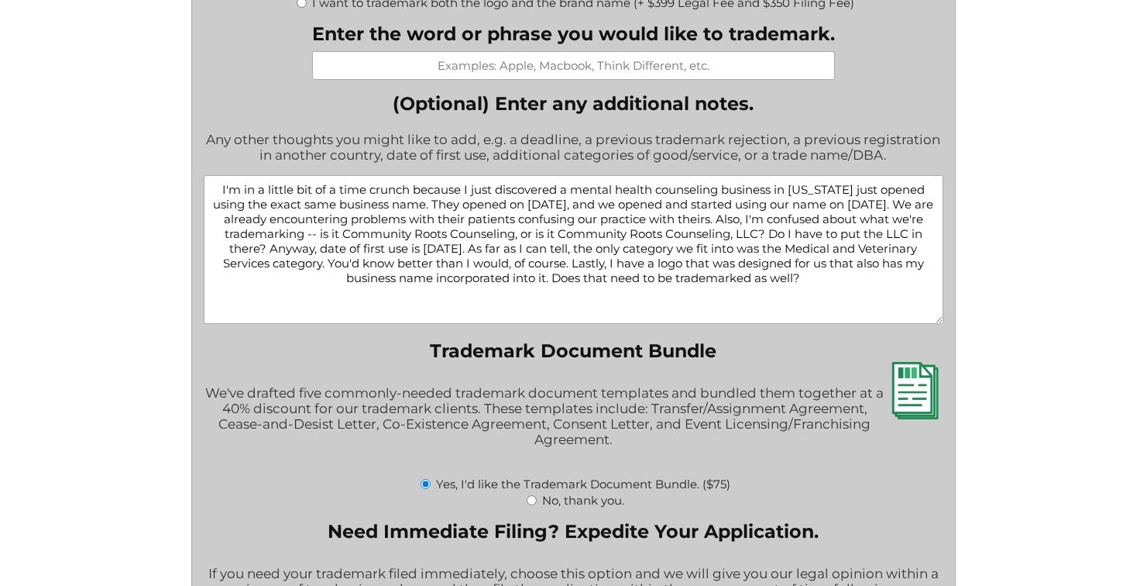
click at [799, 231] on textarea "I'm in a little bit of a time crunch because I just discovered a mental health …" at bounding box center [573, 249] width 739 height 149
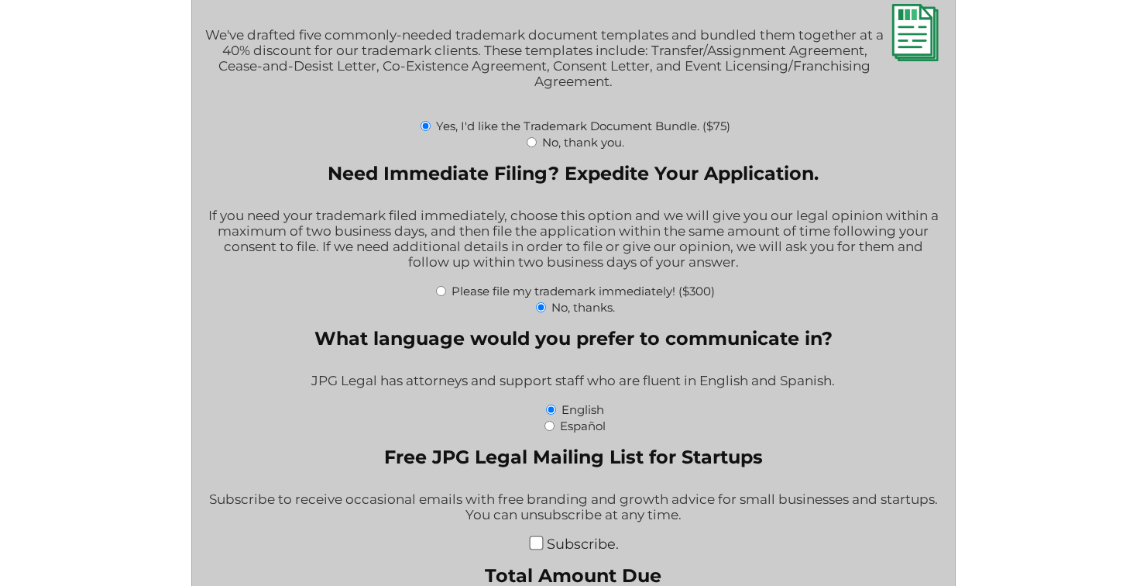
scroll to position [2351, 0]
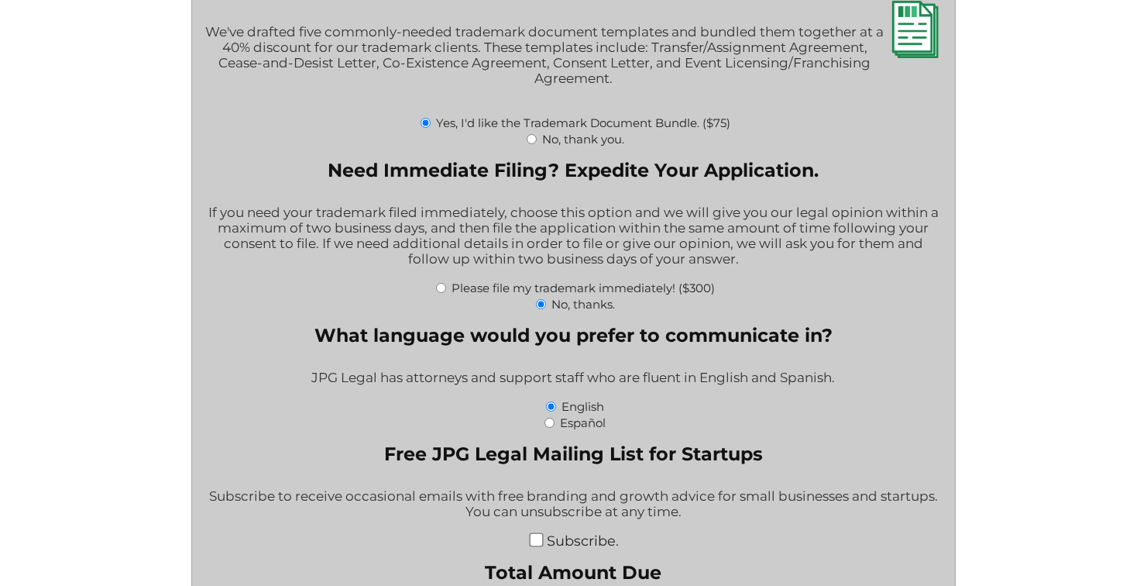
type textarea "I'm in a little bit of a time crunch because I just discovered a mental health …"
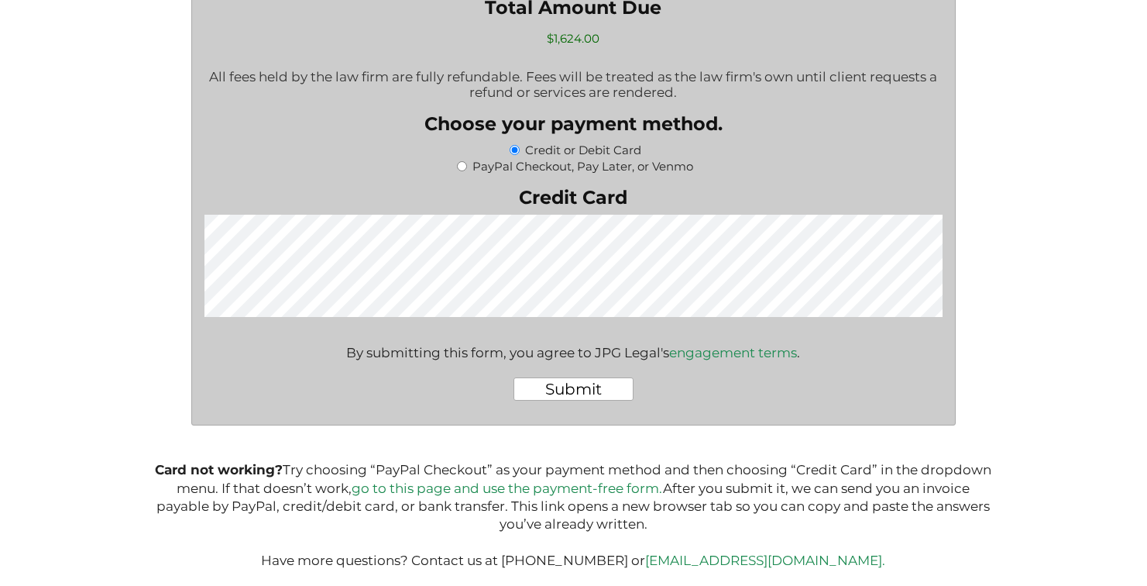
scroll to position [2952, 0]
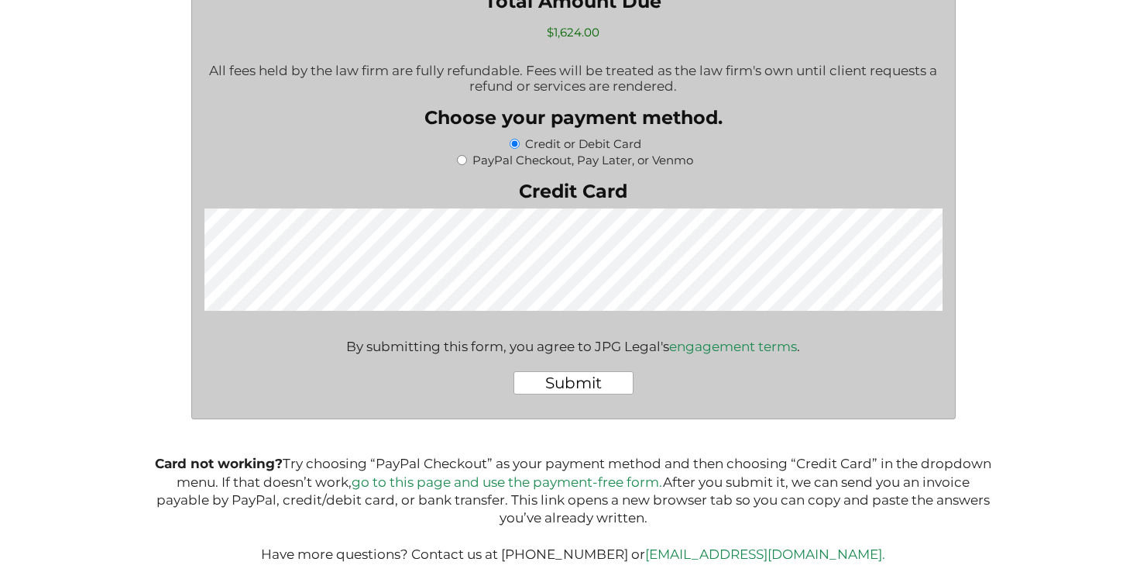
click at [564, 380] on input "Submit" at bounding box center [574, 382] width 120 height 23
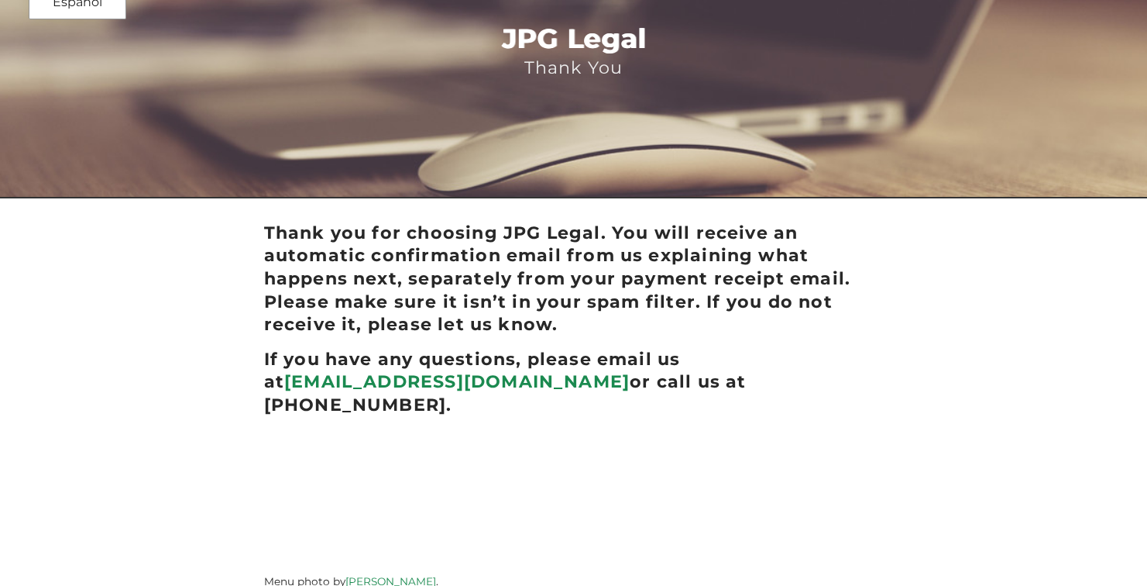
scroll to position [70, 0]
